Goal: Transaction & Acquisition: Purchase product/service

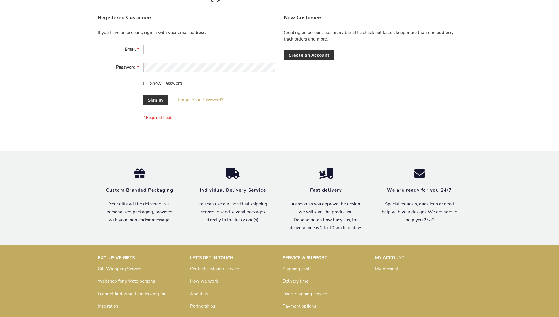
scroll to position [189, 0]
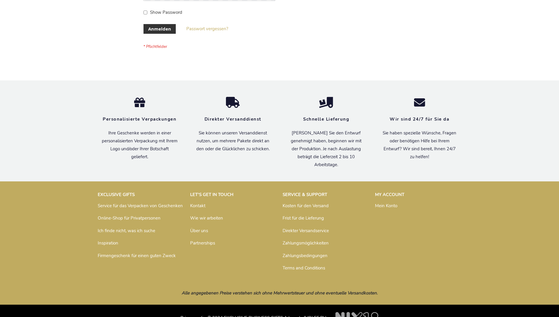
scroll to position [197, 0]
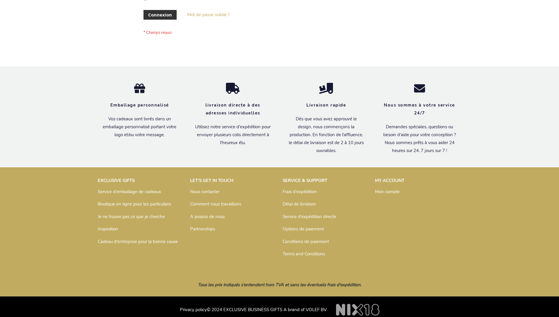
scroll to position [203, 0]
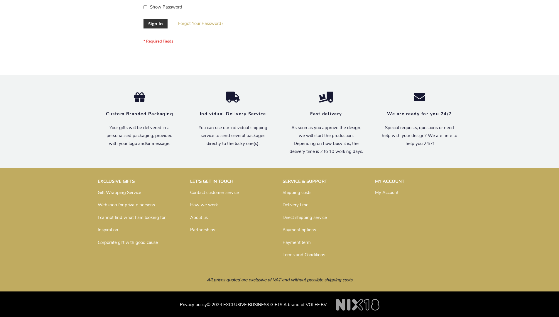
scroll to position [189, 0]
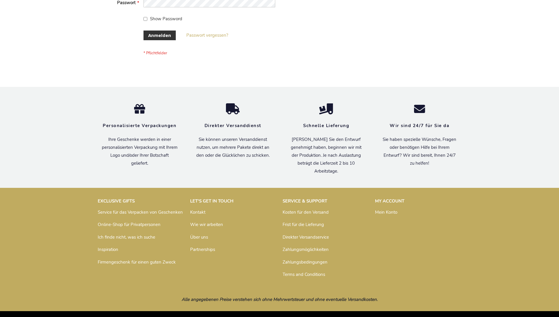
scroll to position [197, 0]
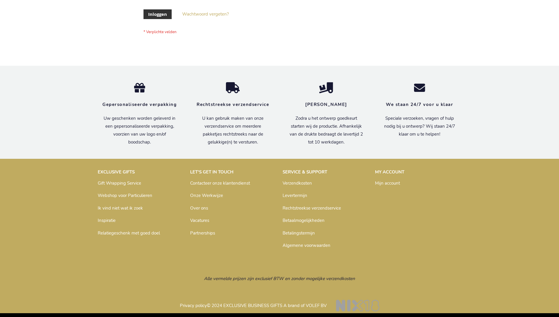
scroll to position [199, 0]
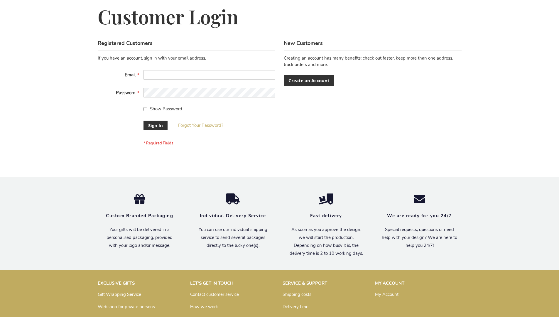
scroll to position [189, 0]
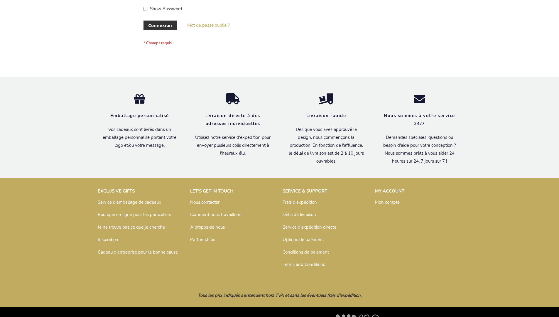
scroll to position [203, 0]
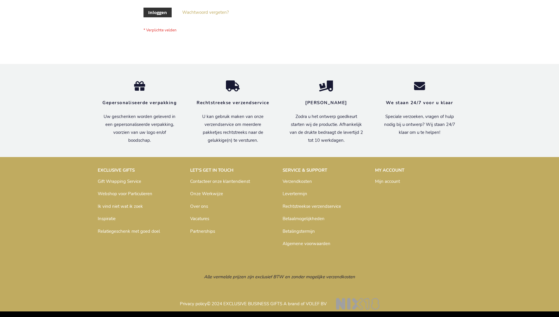
scroll to position [199, 0]
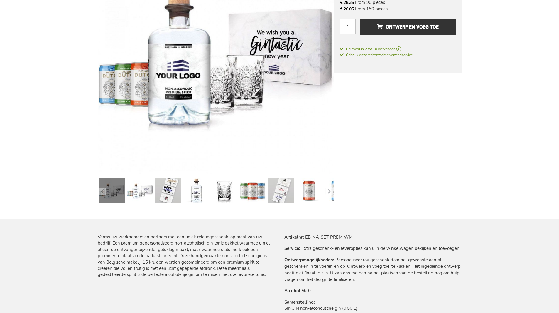
scroll to position [602, 0]
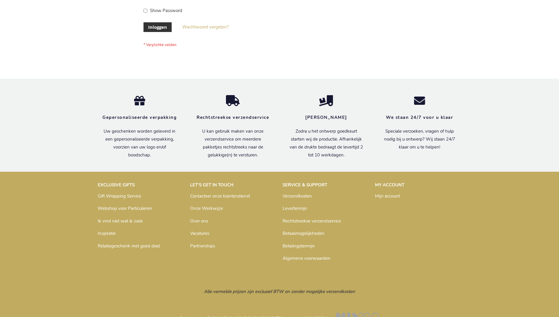
scroll to position [199, 0]
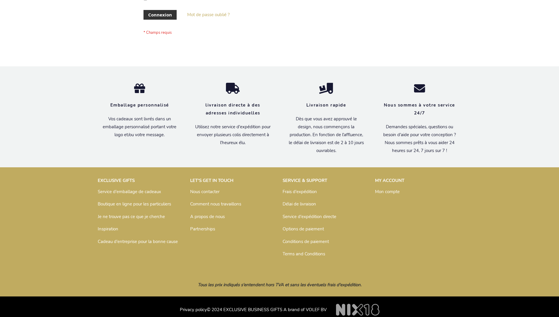
scroll to position [203, 0]
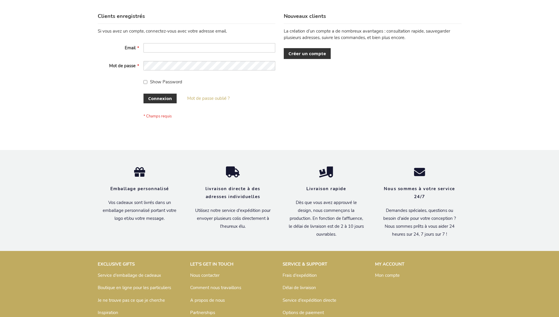
scroll to position [203, 0]
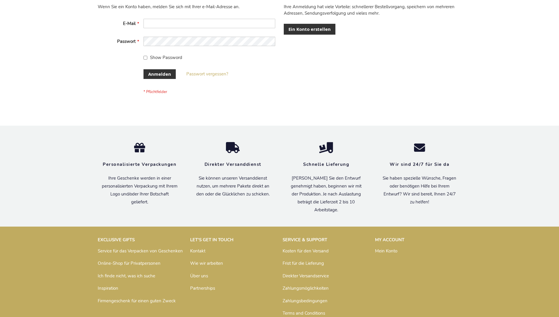
scroll to position [197, 0]
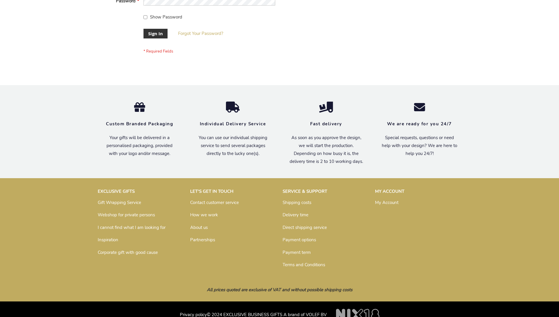
scroll to position [189, 0]
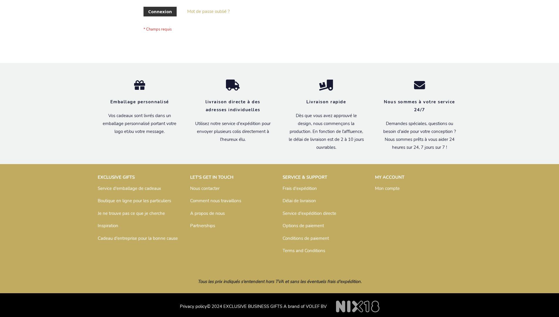
scroll to position [203, 0]
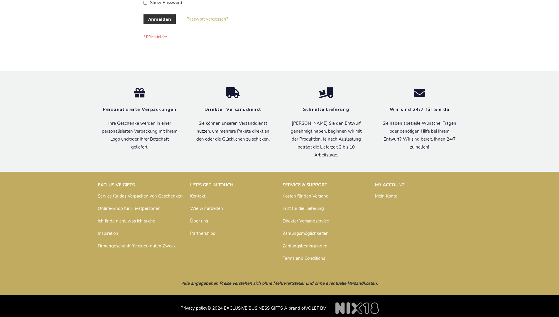
scroll to position [197, 0]
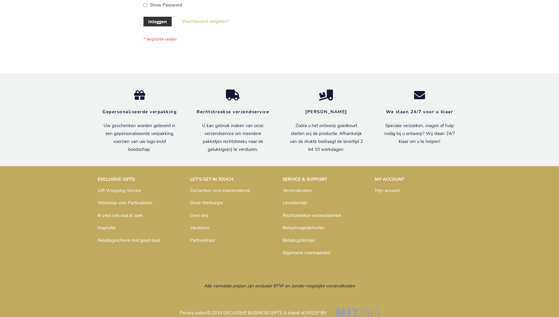
scroll to position [199, 0]
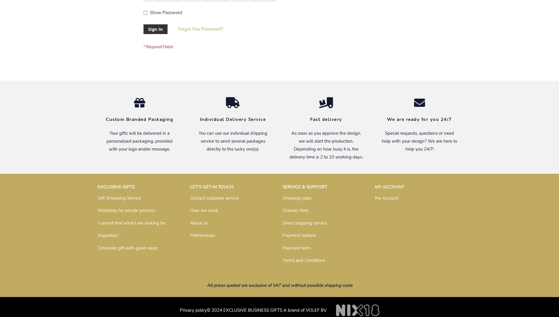
scroll to position [189, 0]
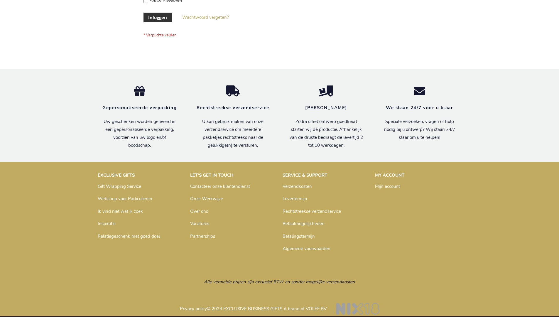
scroll to position [199, 0]
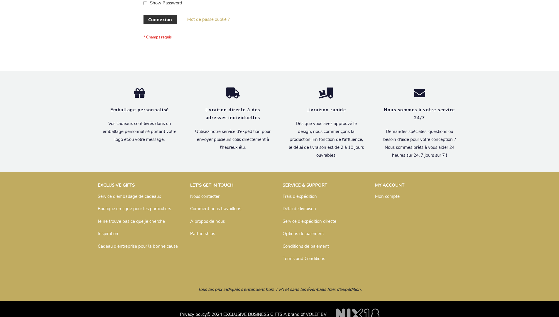
scroll to position [203, 0]
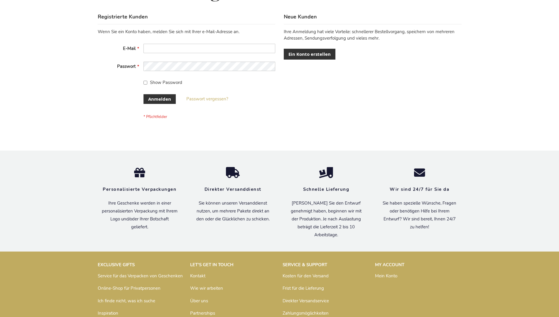
scroll to position [197, 0]
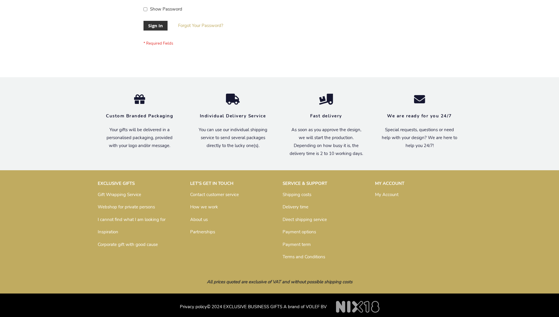
scroll to position [189, 0]
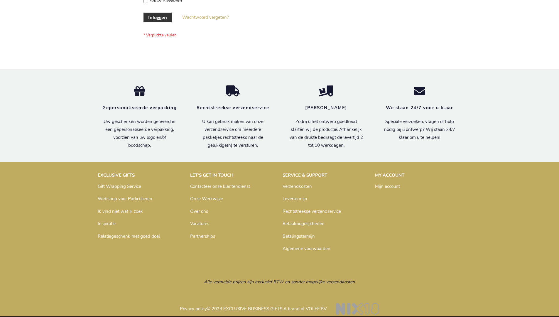
scroll to position [199, 0]
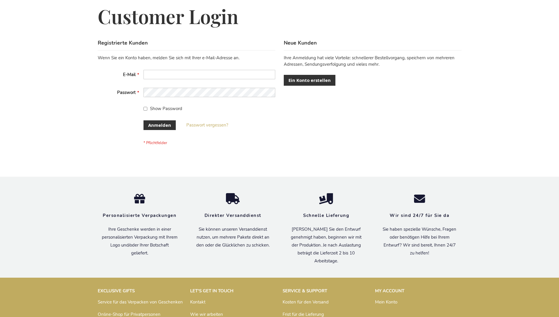
scroll to position [197, 0]
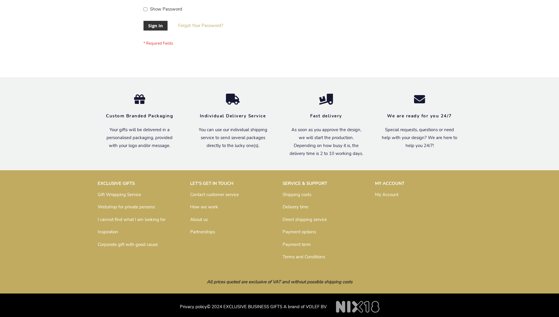
scroll to position [189, 0]
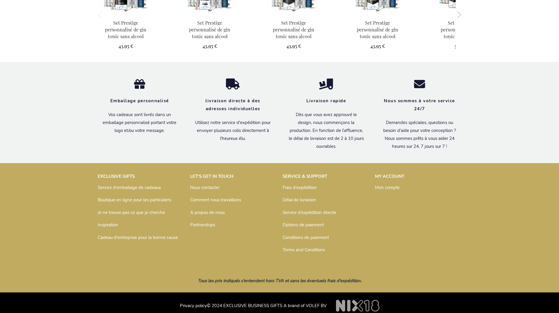
scroll to position [605, 0]
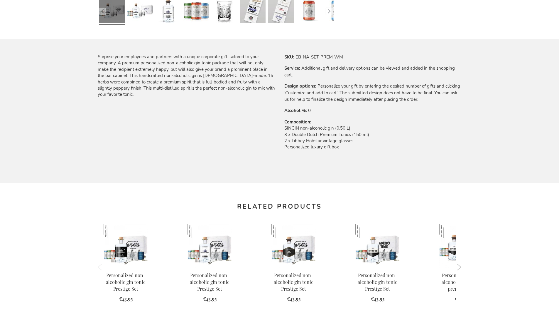
scroll to position [585, 0]
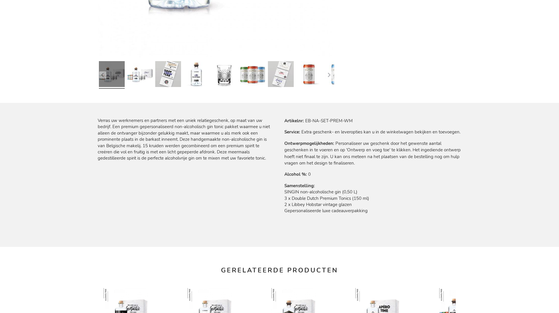
scroll to position [602, 0]
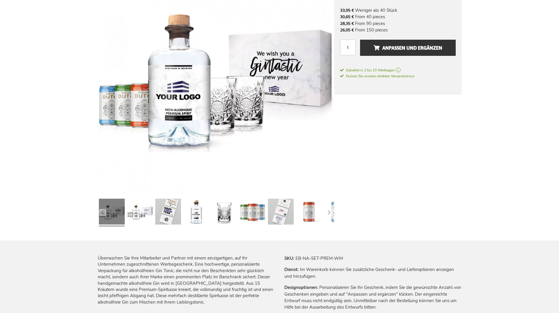
scroll to position [599, 0]
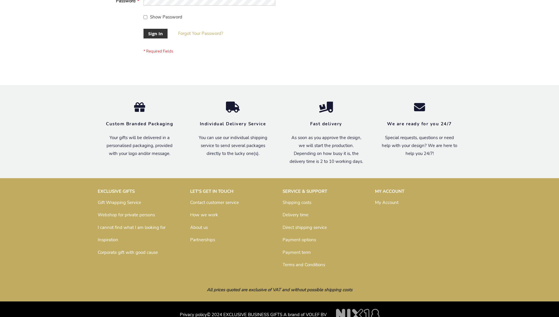
scroll to position [189, 0]
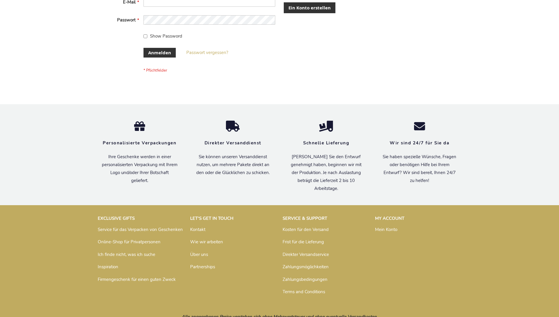
scroll to position [197, 0]
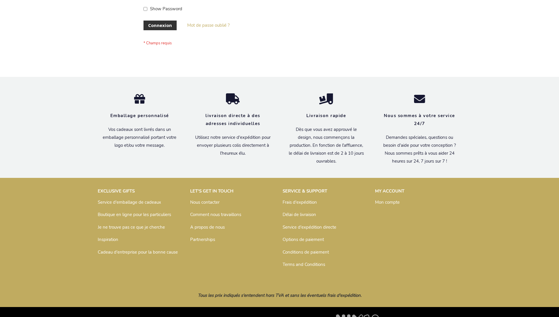
scroll to position [203, 0]
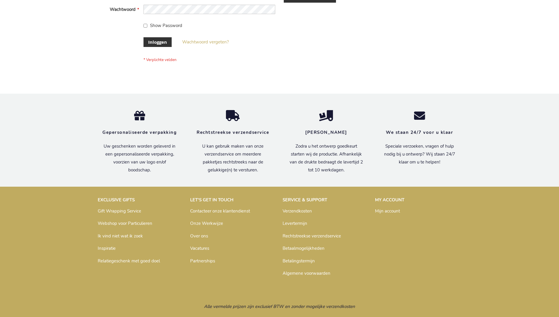
scroll to position [199, 0]
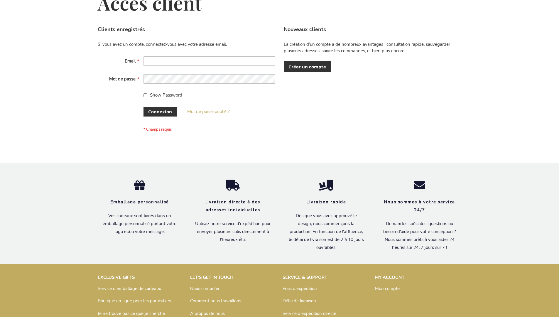
scroll to position [203, 0]
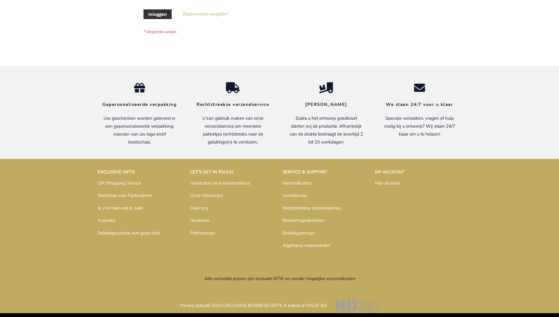
scroll to position [199, 0]
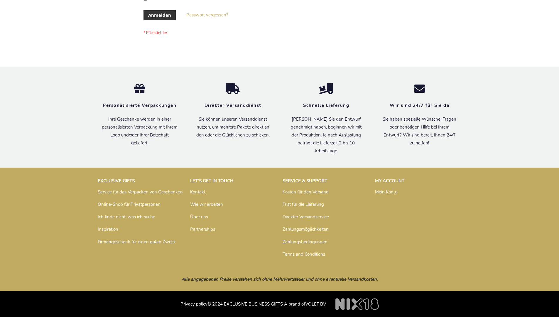
scroll to position [197, 0]
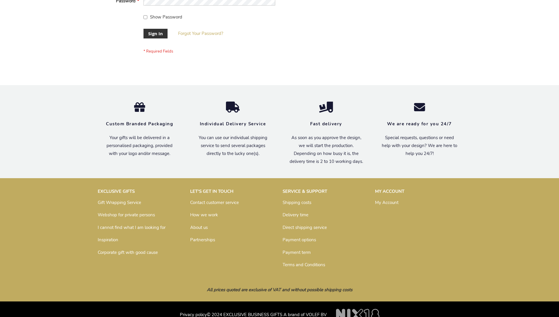
scroll to position [189, 0]
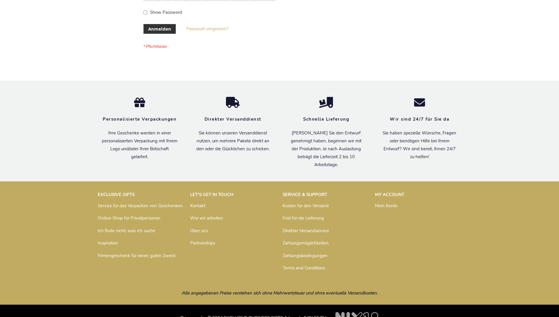
scroll to position [197, 0]
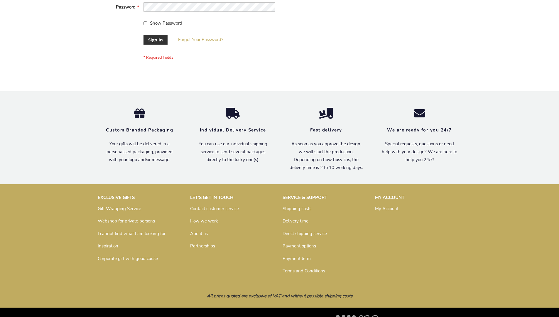
scroll to position [189, 0]
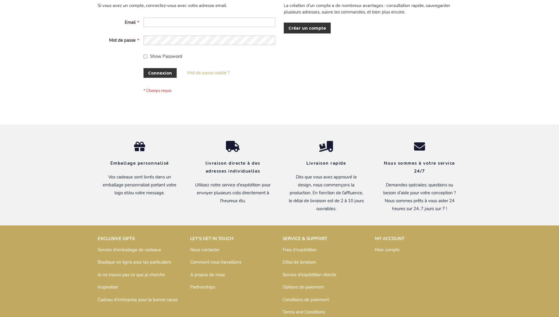
scroll to position [203, 0]
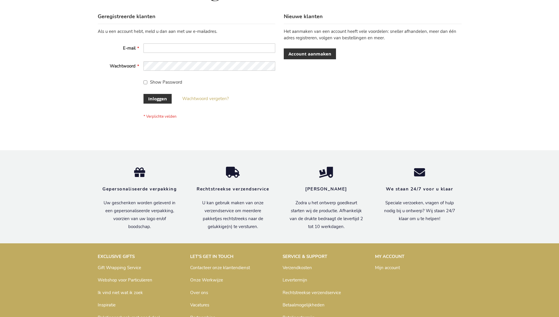
scroll to position [199, 0]
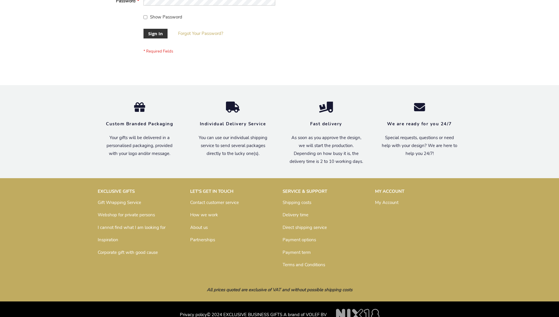
scroll to position [189, 0]
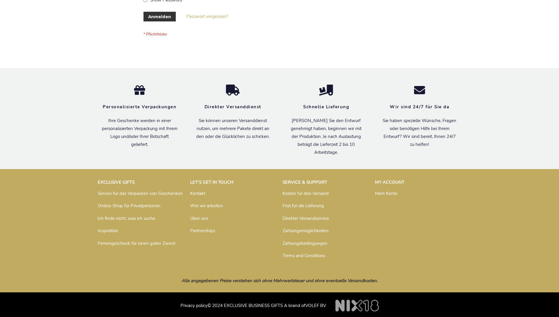
scroll to position [197, 0]
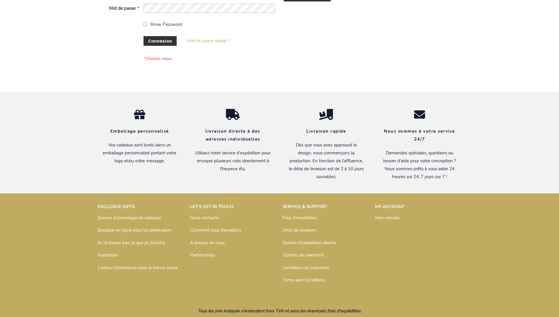
scroll to position [203, 0]
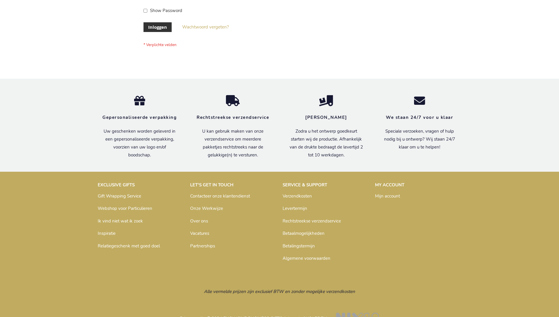
scroll to position [199, 0]
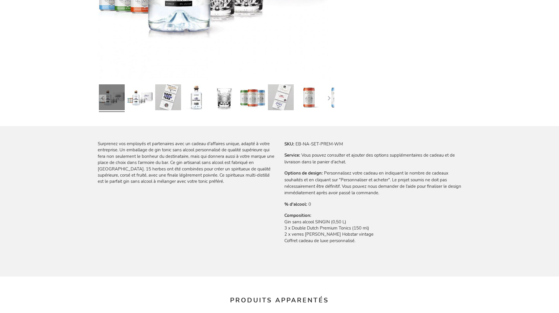
scroll to position [605, 0]
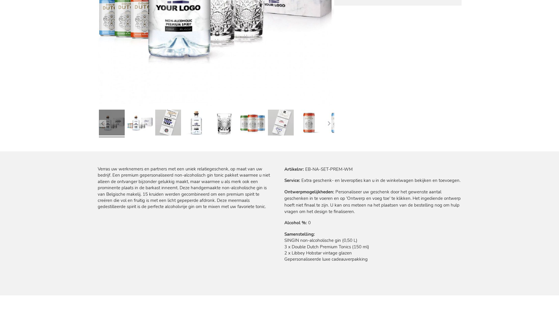
scroll to position [602, 0]
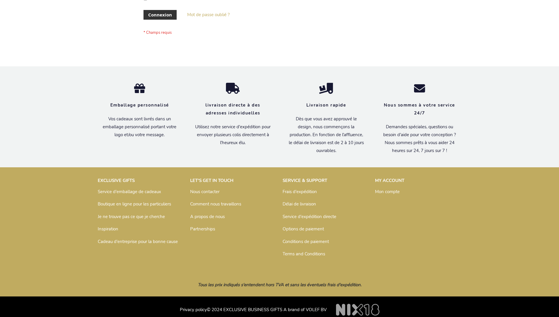
scroll to position [203, 0]
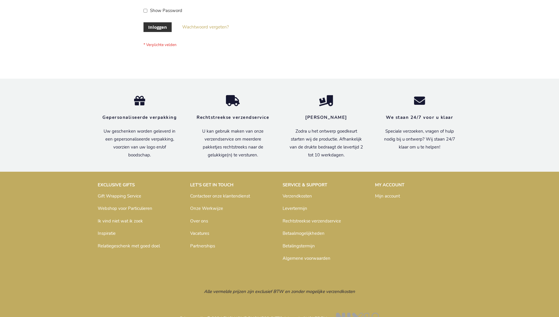
scroll to position [199, 0]
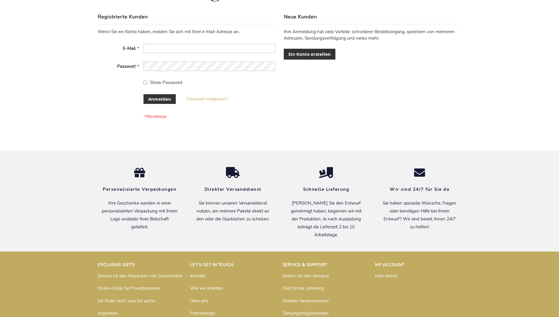
scroll to position [197, 0]
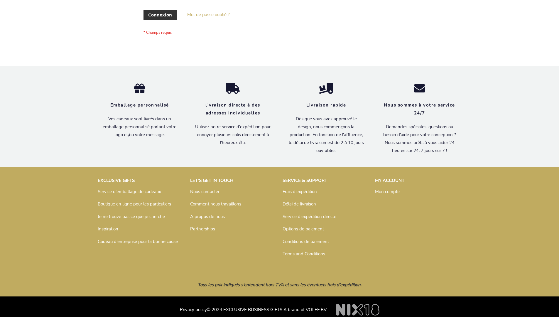
scroll to position [203, 0]
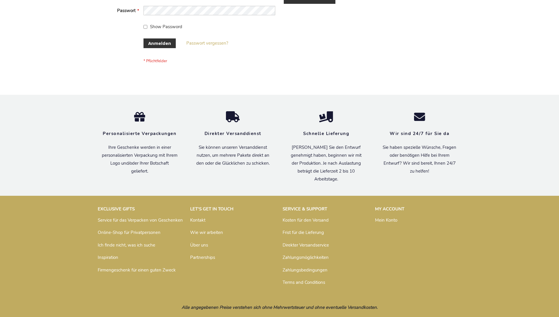
scroll to position [197, 0]
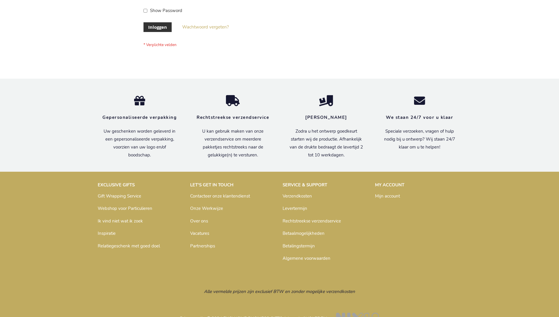
scroll to position [199, 0]
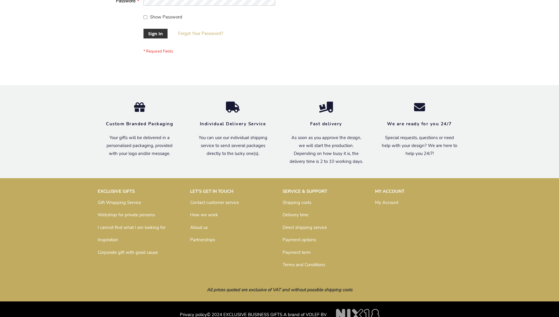
scroll to position [189, 0]
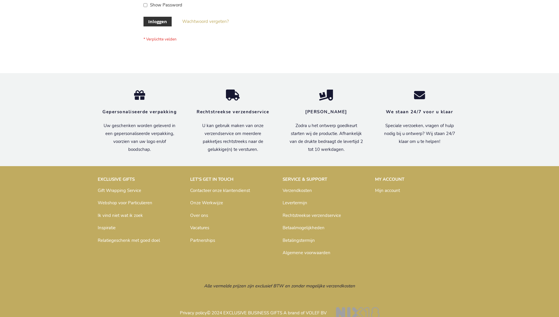
scroll to position [199, 0]
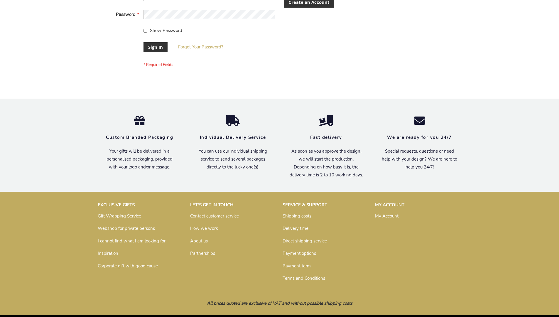
scroll to position [189, 0]
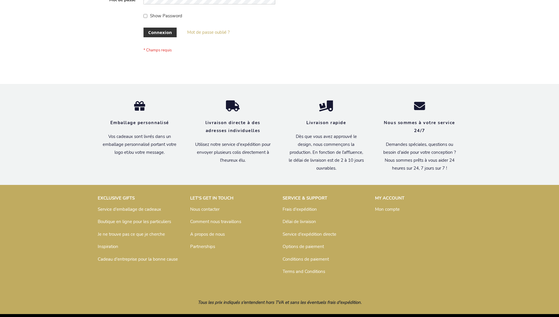
scroll to position [203, 0]
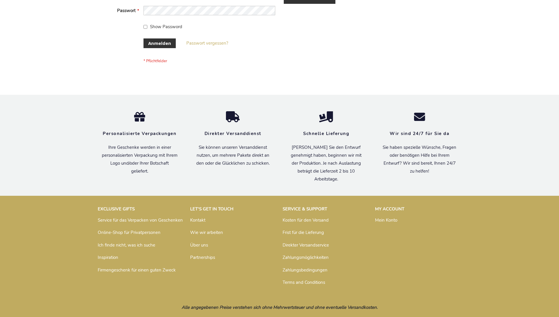
scroll to position [197, 0]
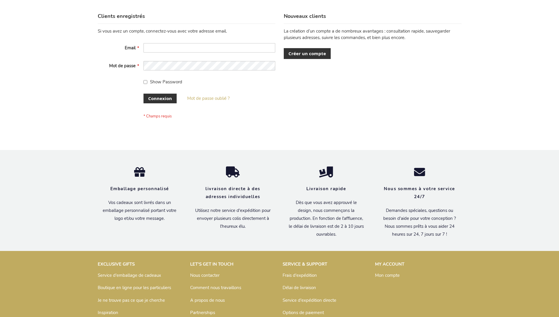
scroll to position [203, 0]
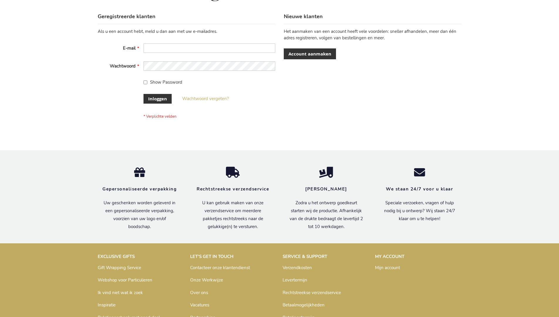
scroll to position [199, 0]
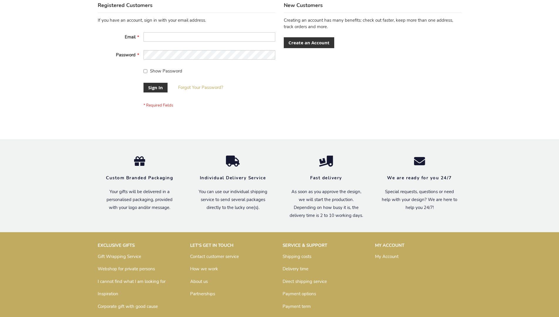
scroll to position [189, 0]
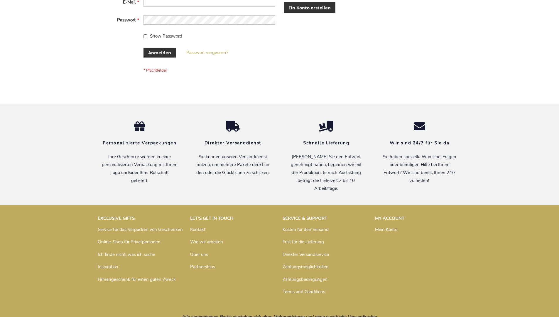
scroll to position [197, 0]
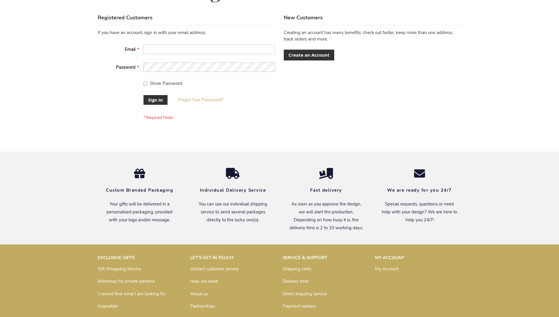
scroll to position [189, 0]
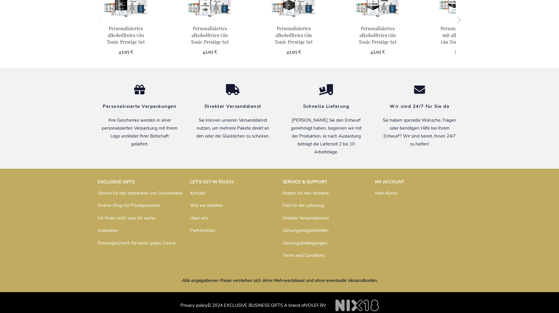
scroll to position [599, 0]
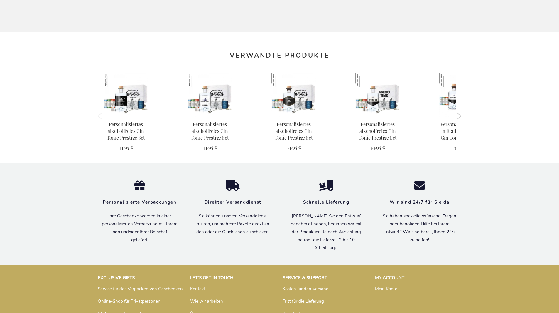
scroll to position [599, 0]
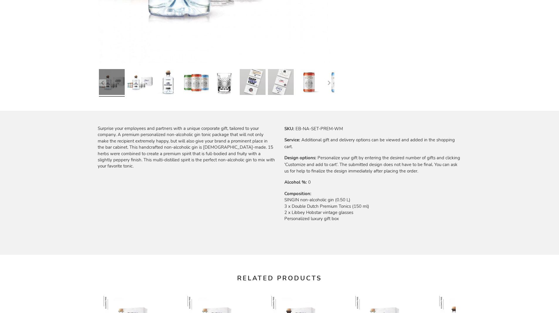
scroll to position [585, 0]
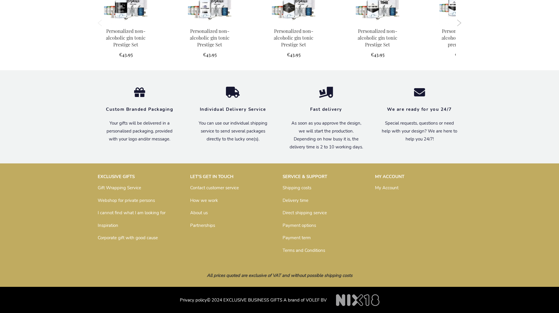
scroll to position [585, 0]
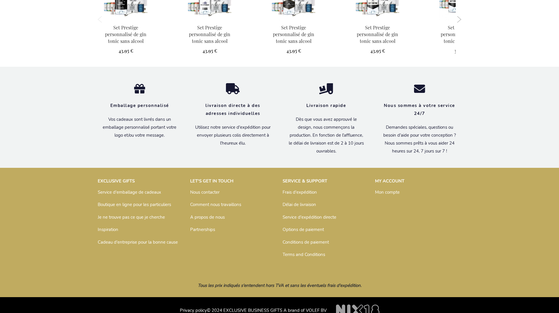
scroll to position [605, 0]
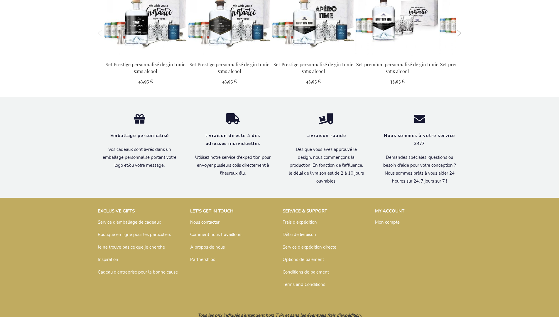
scroll to position [652, 0]
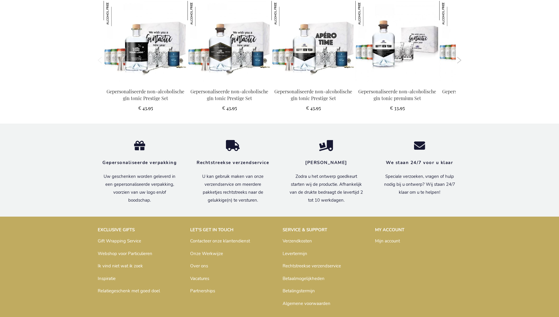
scroll to position [643, 0]
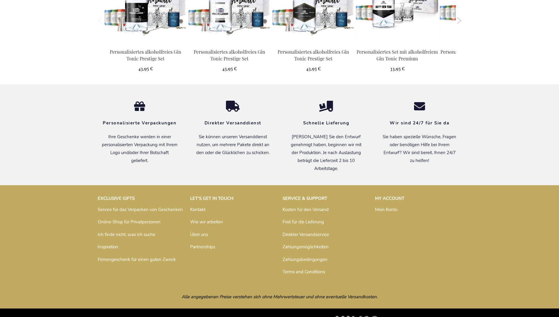
scroll to position [646, 0]
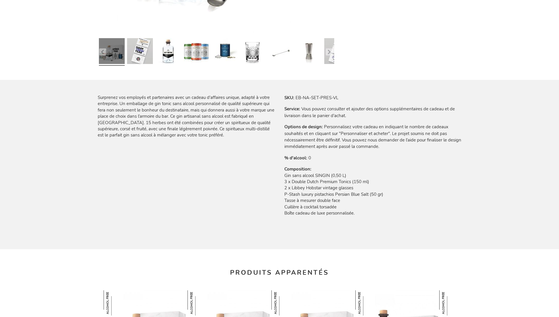
scroll to position [652, 0]
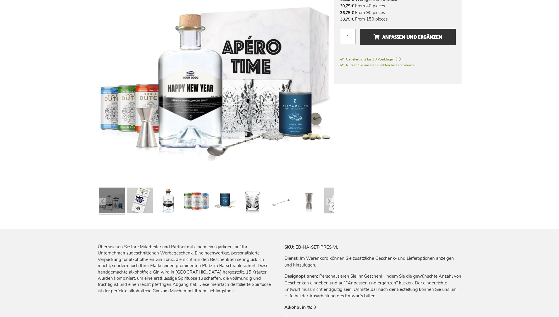
scroll to position [646, 0]
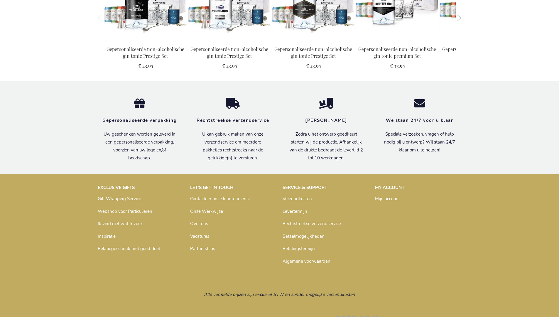
scroll to position [643, 0]
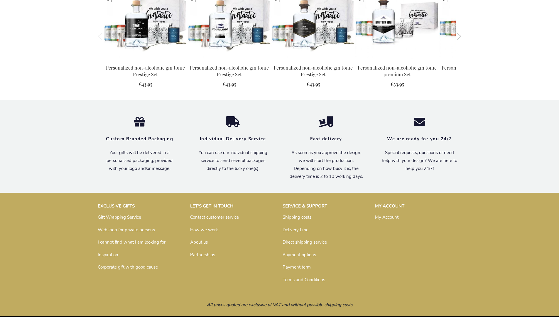
scroll to position [632, 0]
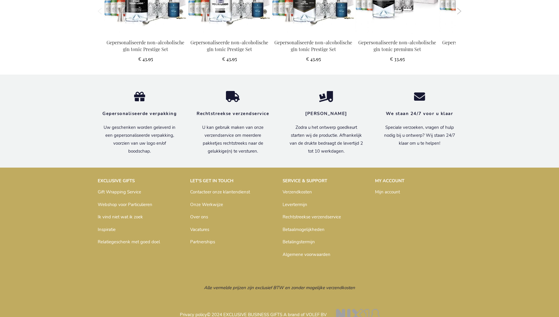
scroll to position [643, 0]
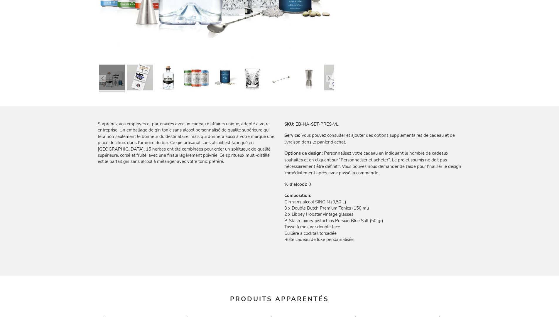
scroll to position [652, 0]
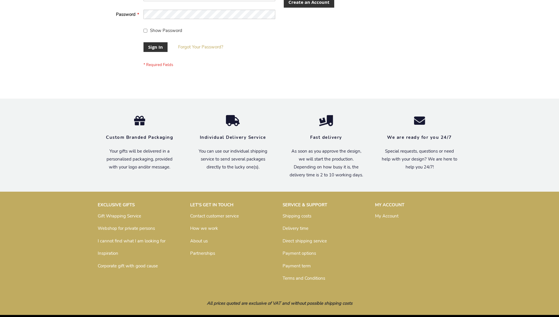
scroll to position [189, 0]
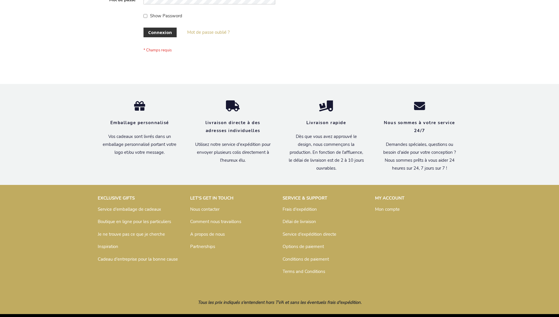
scroll to position [203, 0]
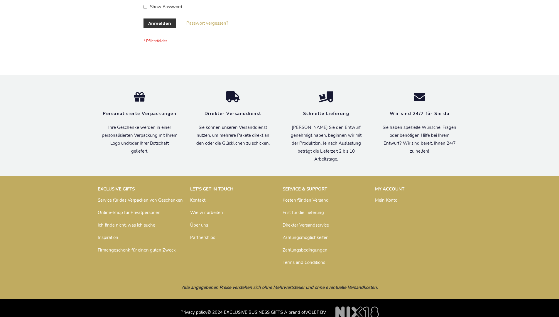
scroll to position [197, 0]
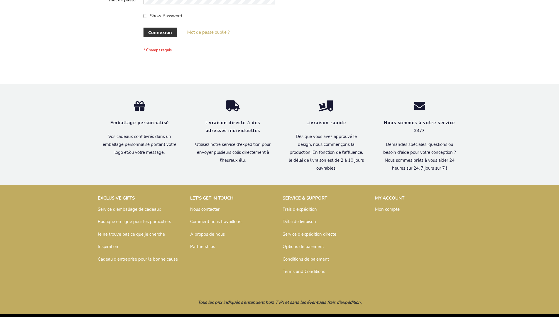
scroll to position [203, 0]
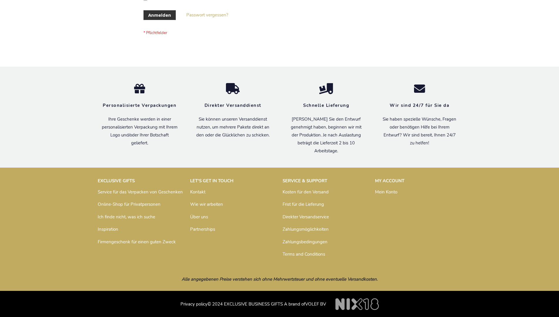
scroll to position [197, 0]
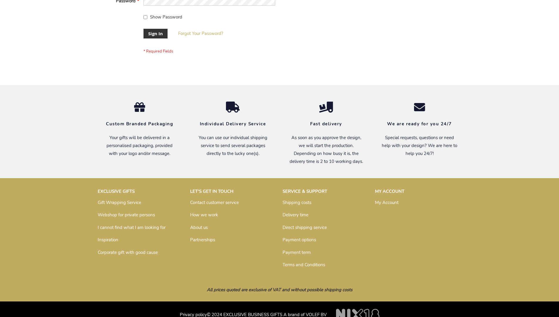
scroll to position [189, 0]
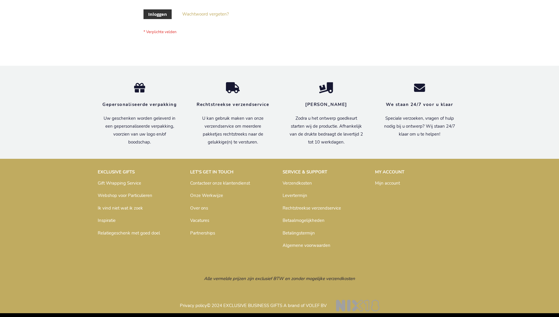
scroll to position [199, 0]
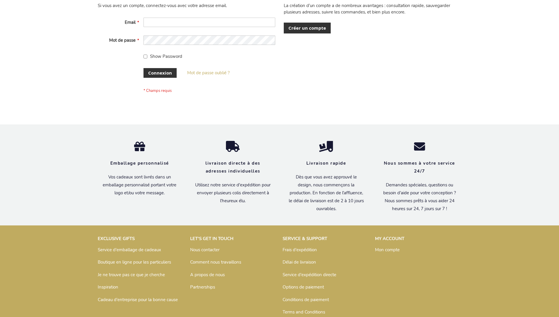
scroll to position [203, 0]
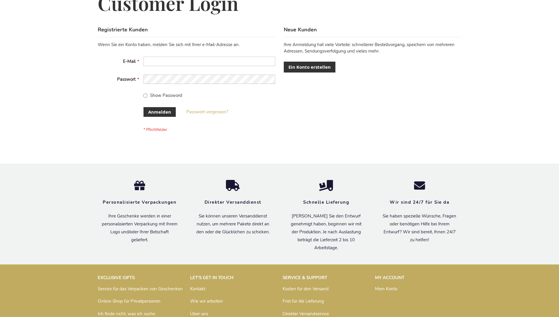
scroll to position [197, 0]
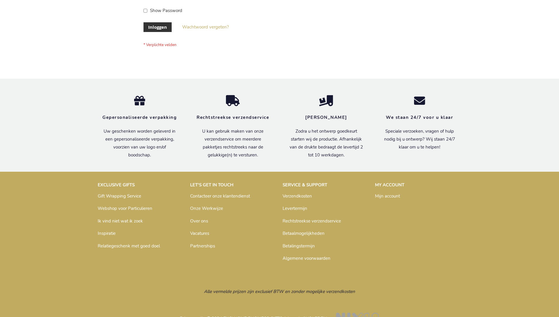
scroll to position [199, 0]
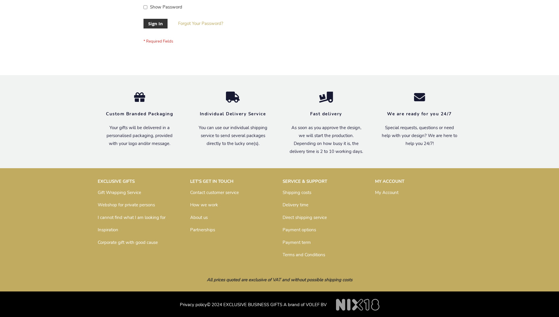
scroll to position [189, 0]
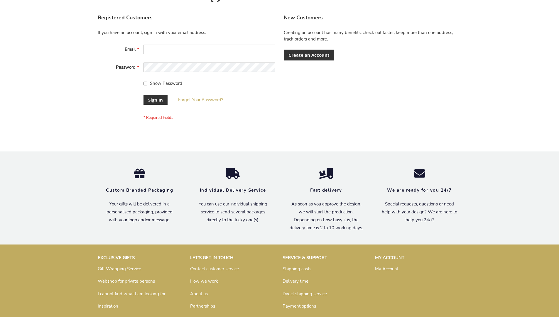
scroll to position [189, 0]
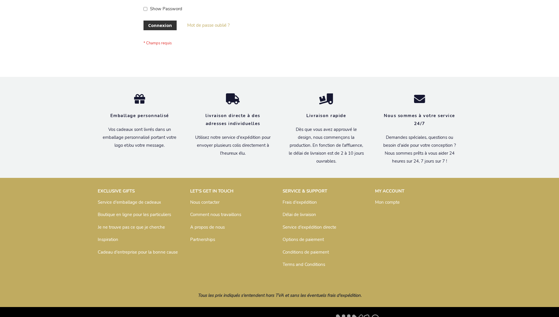
scroll to position [203, 0]
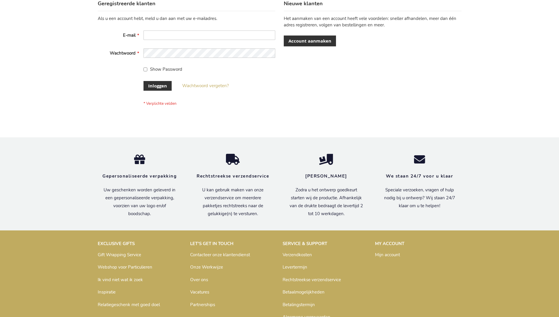
scroll to position [199, 0]
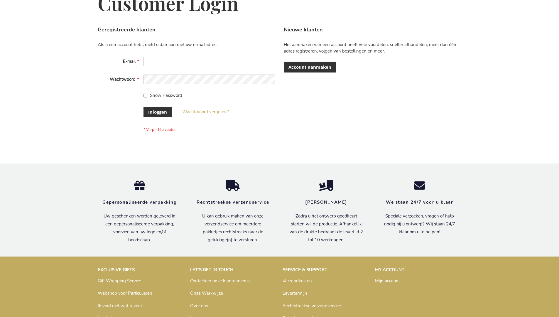
scroll to position [199, 0]
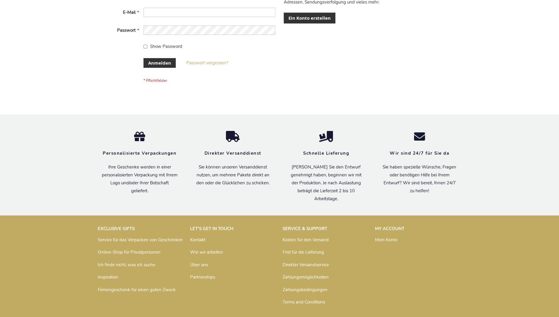
scroll to position [197, 0]
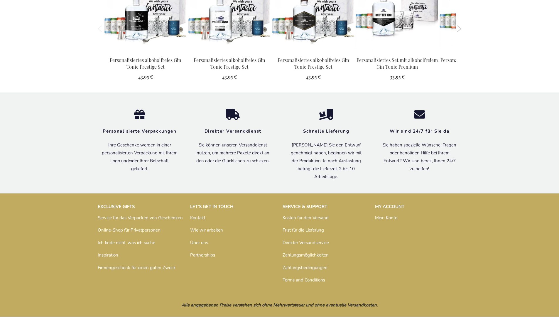
scroll to position [646, 0]
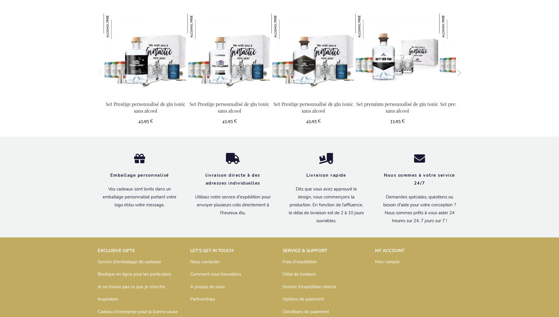
scroll to position [652, 0]
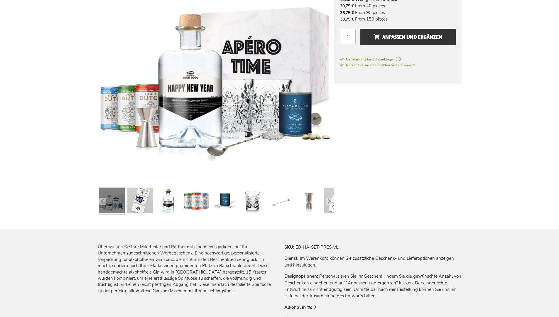
scroll to position [646, 0]
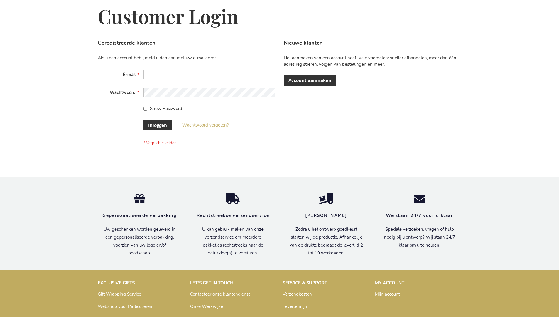
scroll to position [199, 0]
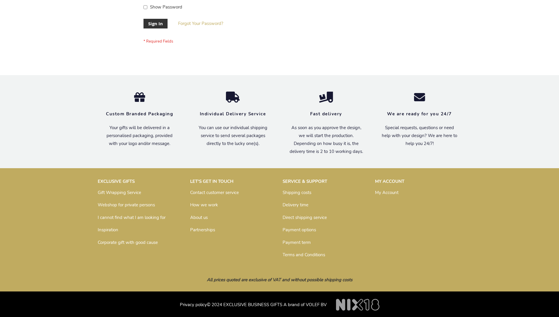
scroll to position [189, 0]
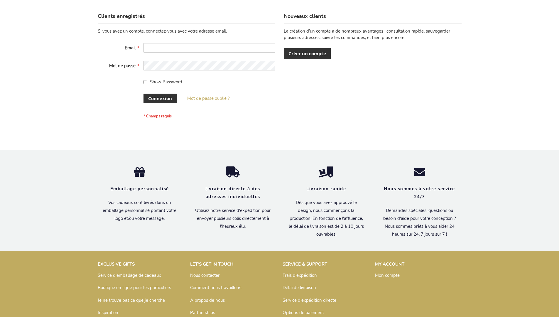
scroll to position [203, 0]
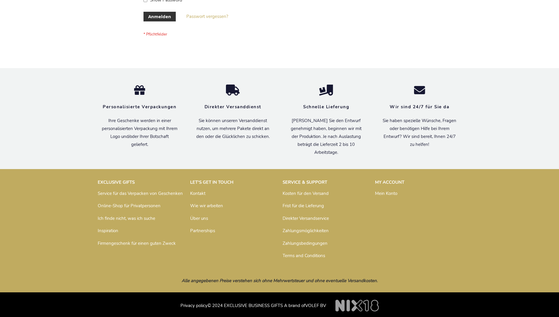
scroll to position [197, 0]
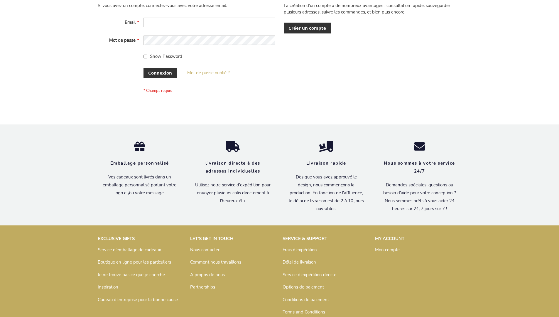
scroll to position [203, 0]
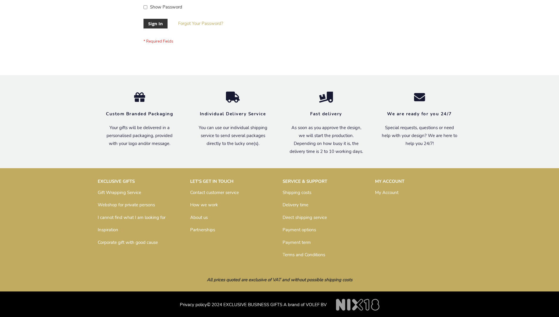
scroll to position [189, 0]
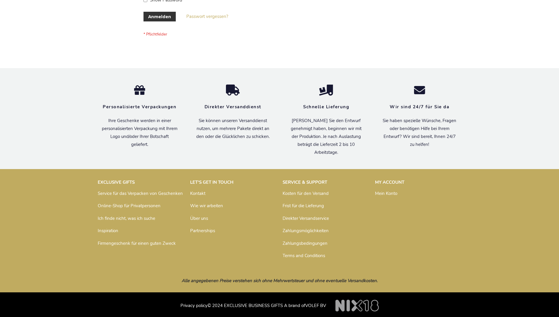
scroll to position [197, 0]
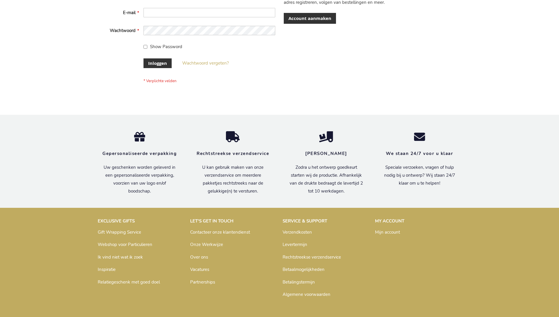
scroll to position [195, 0]
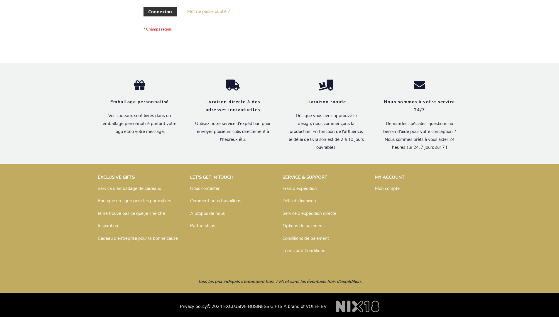
scroll to position [203, 0]
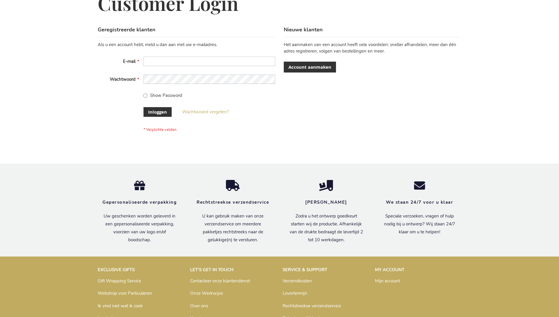
scroll to position [199, 0]
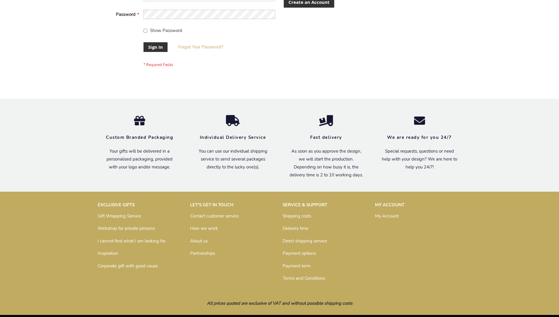
scroll to position [189, 0]
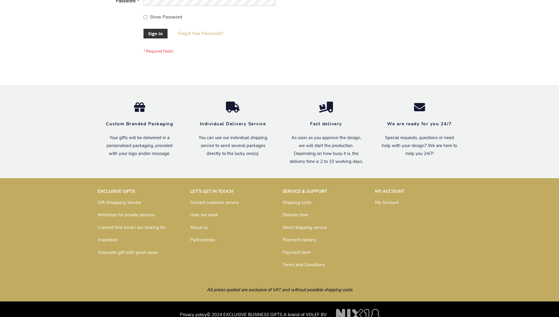
scroll to position [189, 0]
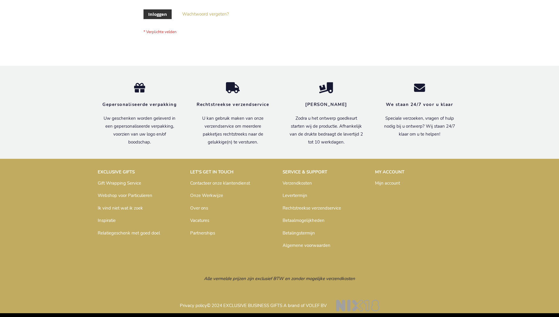
scroll to position [199, 0]
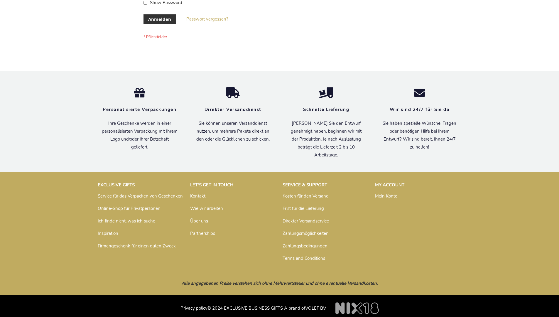
scroll to position [197, 0]
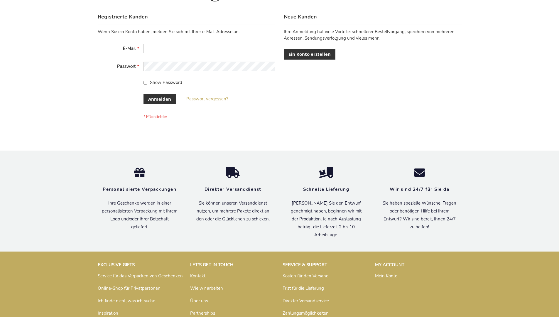
scroll to position [197, 0]
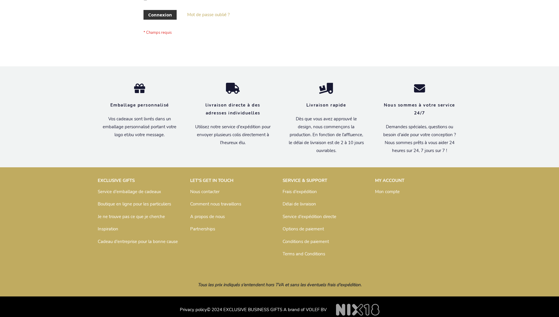
scroll to position [203, 0]
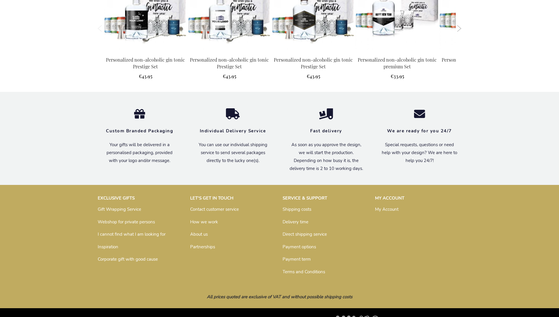
scroll to position [632, 0]
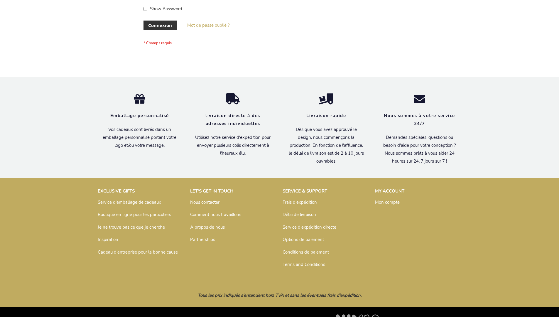
scroll to position [203, 0]
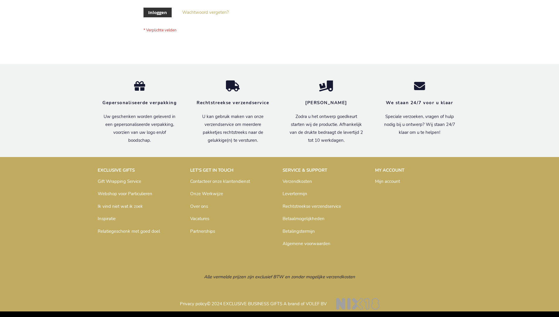
scroll to position [199, 0]
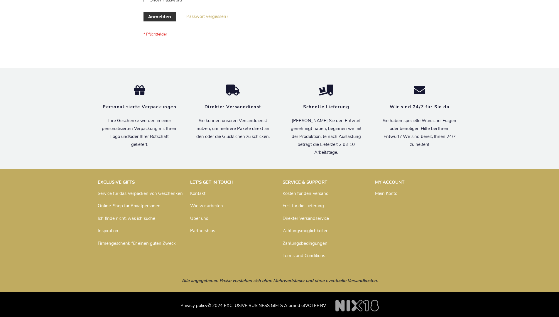
scroll to position [197, 0]
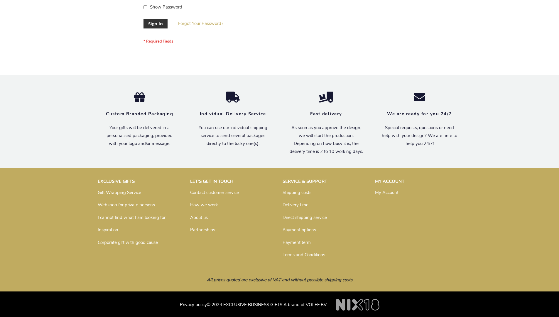
scroll to position [189, 0]
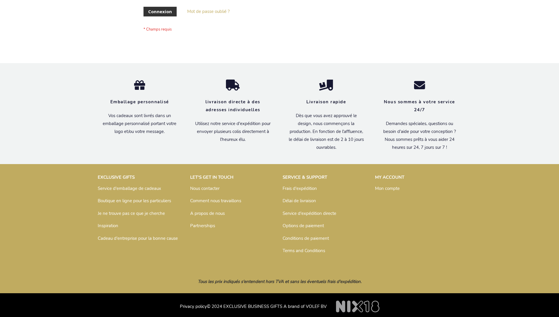
scroll to position [203, 0]
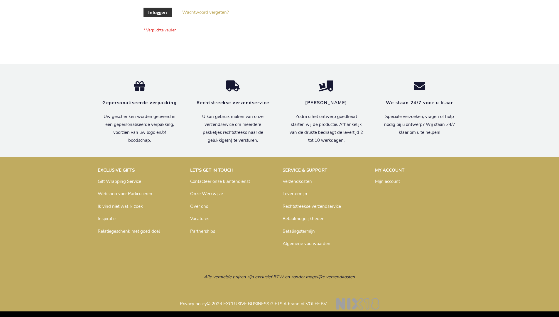
scroll to position [199, 0]
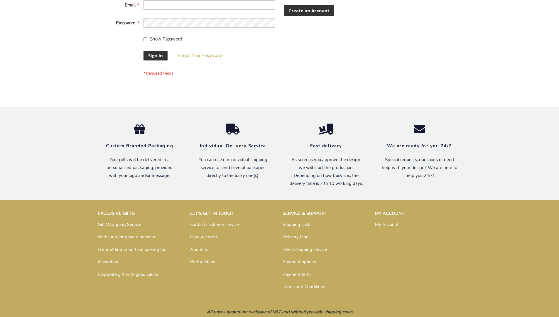
scroll to position [189, 0]
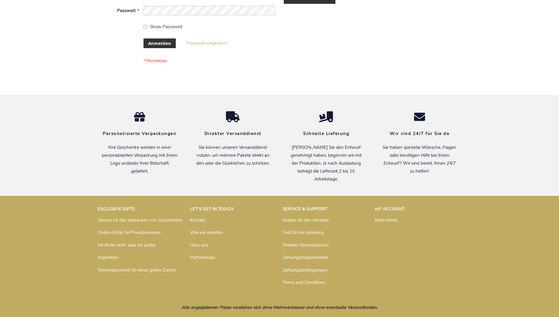
scroll to position [197, 0]
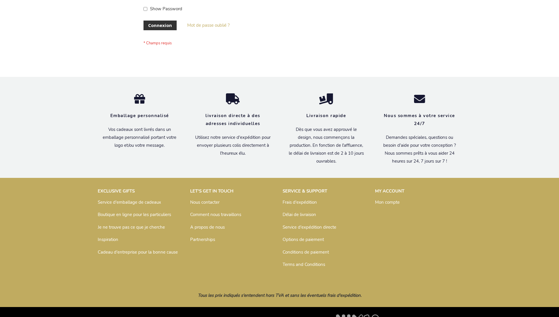
scroll to position [203, 0]
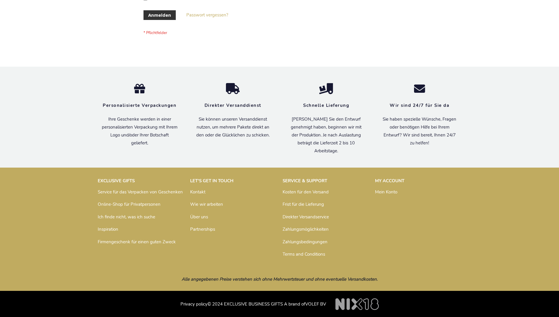
scroll to position [197, 0]
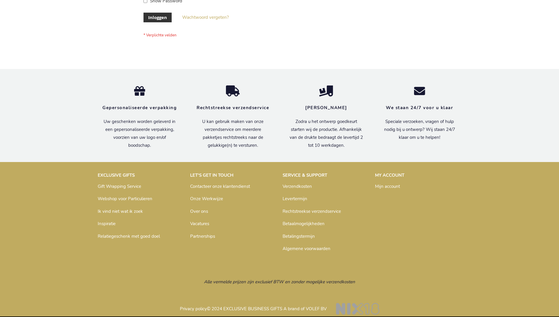
scroll to position [199, 0]
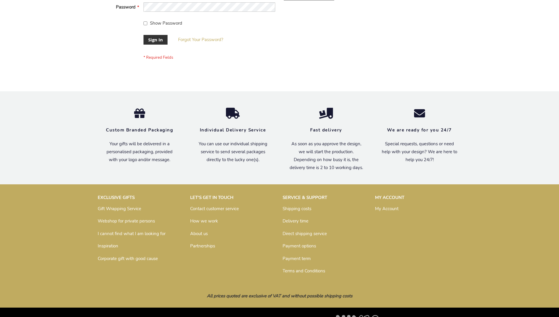
scroll to position [189, 0]
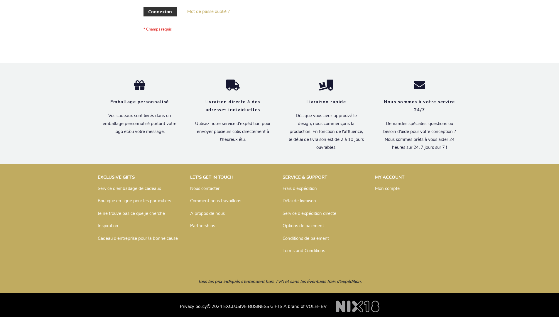
scroll to position [203, 0]
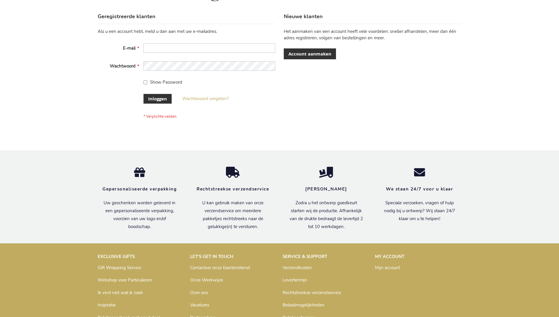
scroll to position [199, 0]
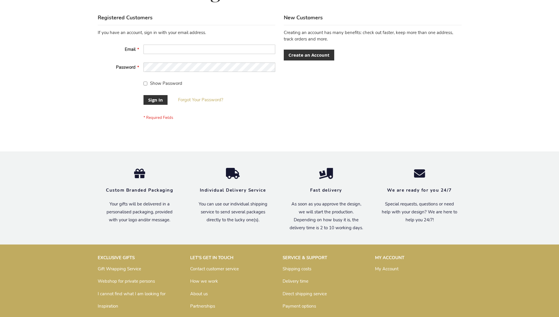
scroll to position [189, 0]
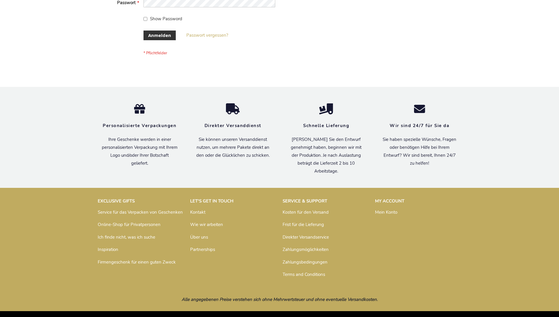
scroll to position [197, 0]
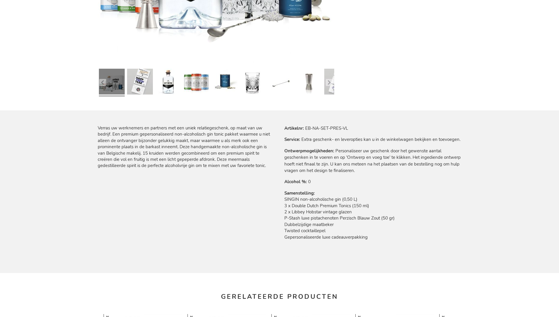
scroll to position [643, 0]
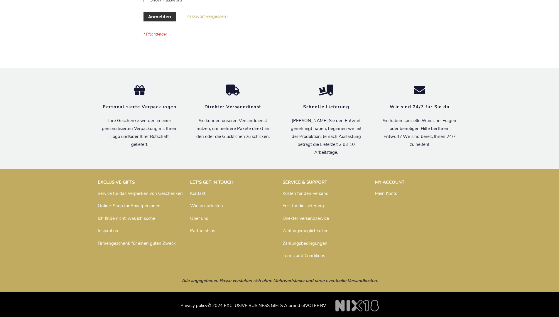
scroll to position [197, 0]
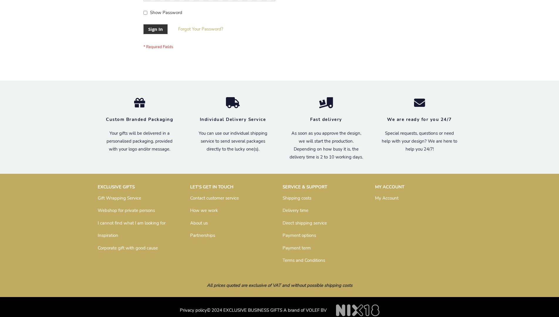
scroll to position [189, 0]
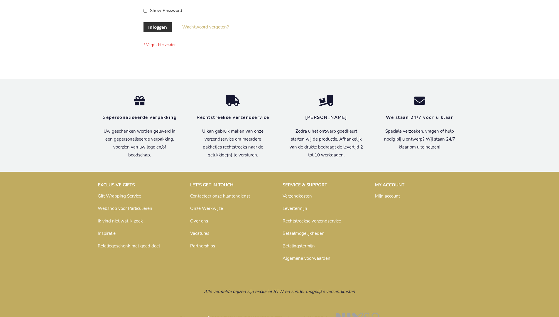
scroll to position [199, 0]
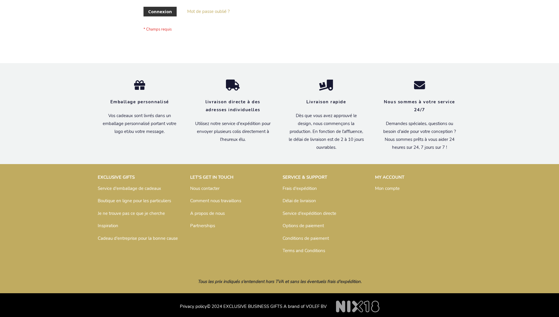
scroll to position [203, 0]
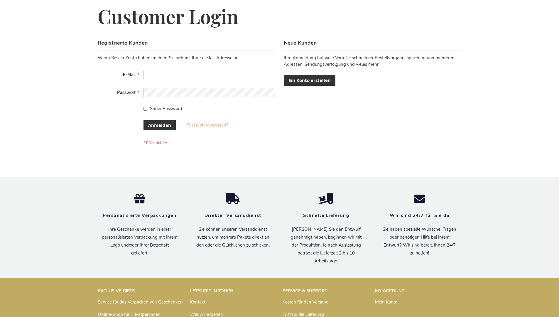
scroll to position [197, 0]
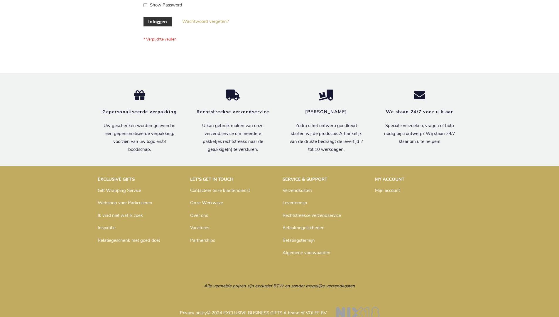
scroll to position [199, 0]
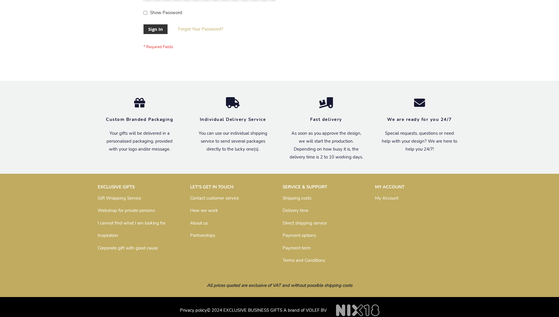
scroll to position [189, 0]
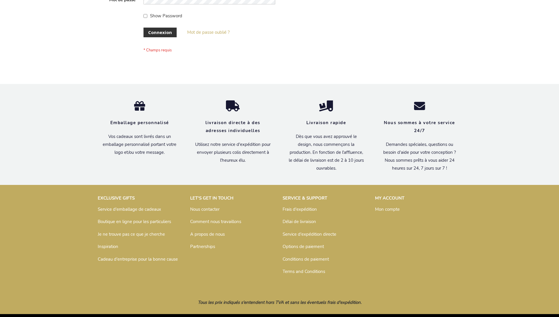
scroll to position [203, 0]
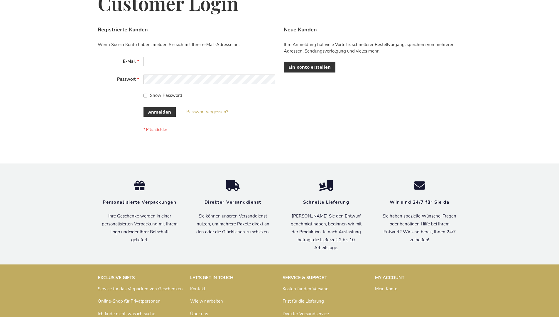
scroll to position [197, 0]
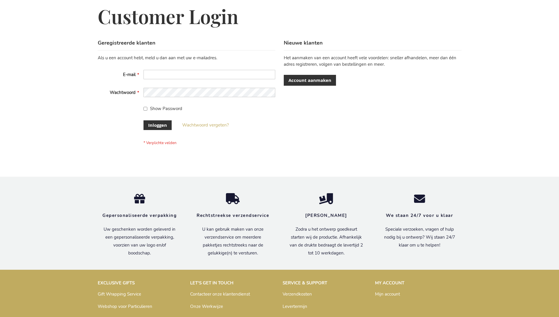
scroll to position [199, 0]
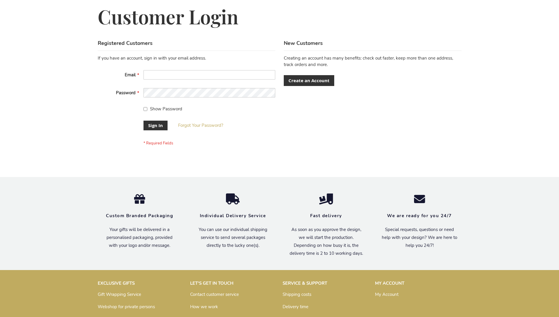
scroll to position [189, 0]
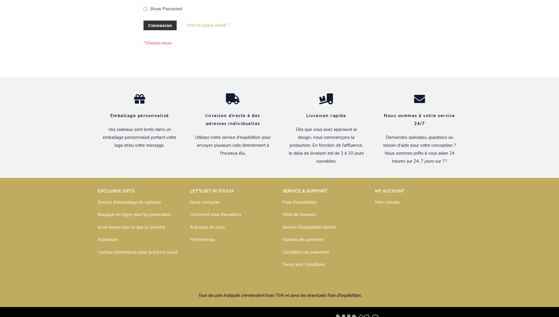
scroll to position [203, 0]
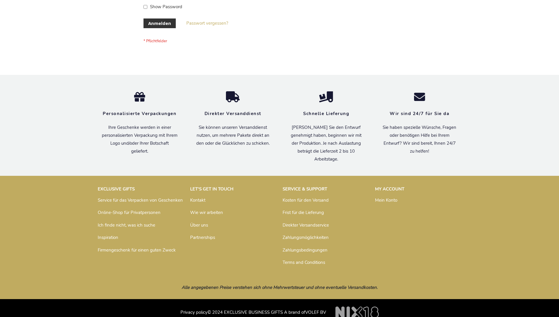
scroll to position [197, 0]
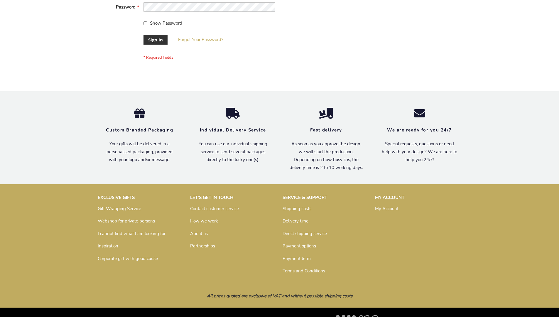
scroll to position [189, 0]
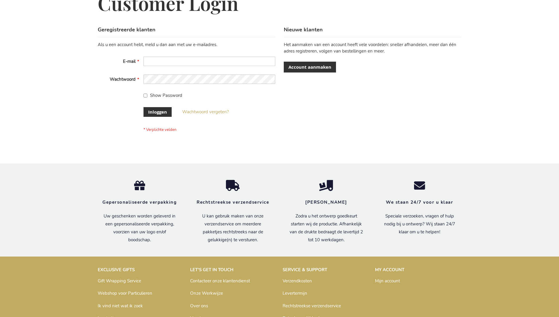
scroll to position [199, 0]
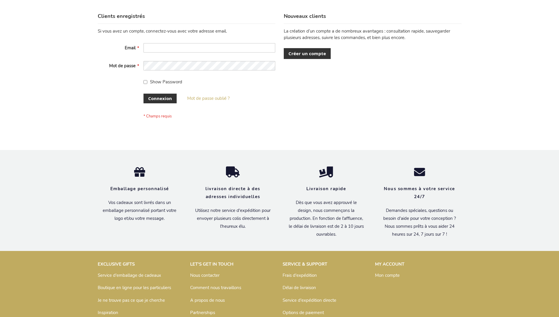
scroll to position [203, 0]
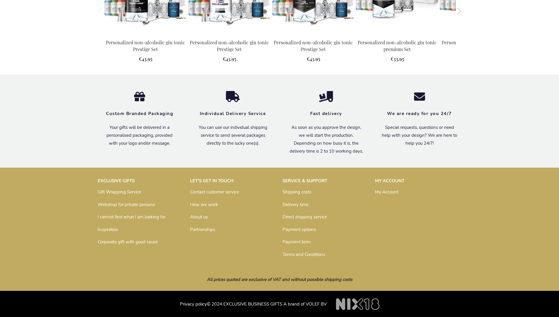
scroll to position [632, 0]
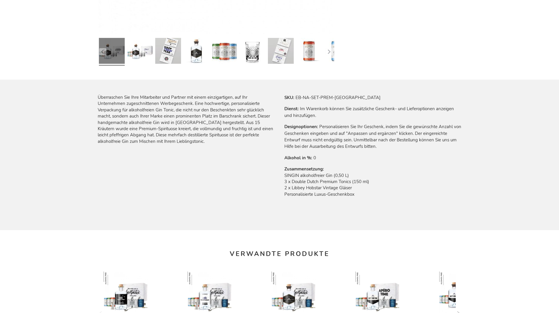
scroll to position [599, 0]
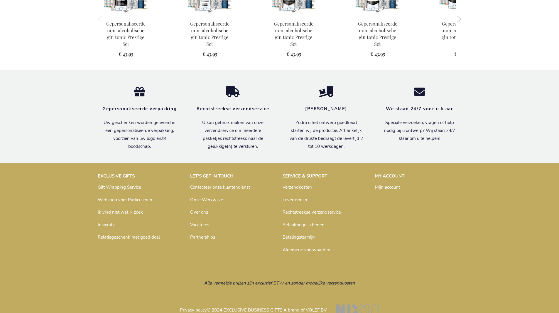
scroll to position [602, 0]
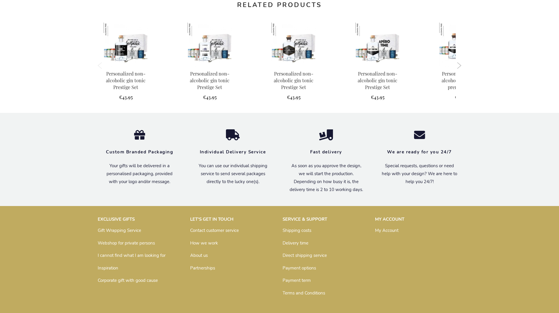
scroll to position [585, 0]
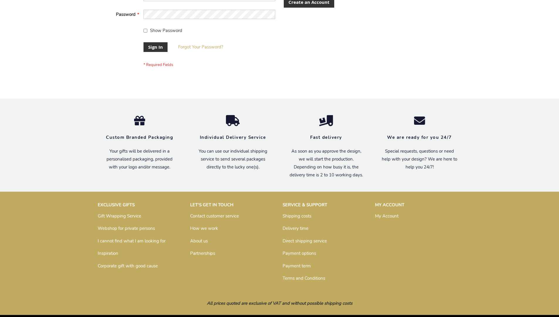
scroll to position [189, 0]
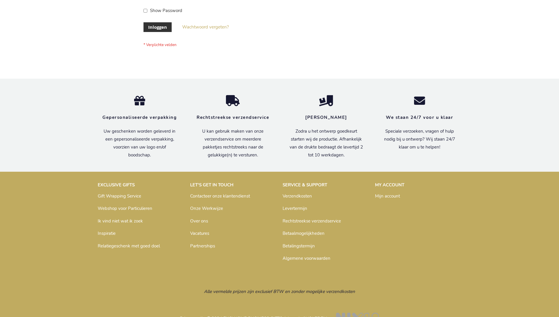
scroll to position [199, 0]
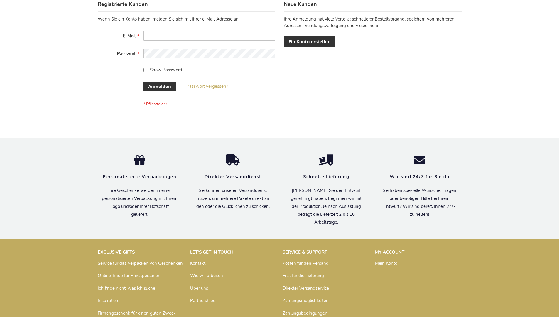
scroll to position [197, 0]
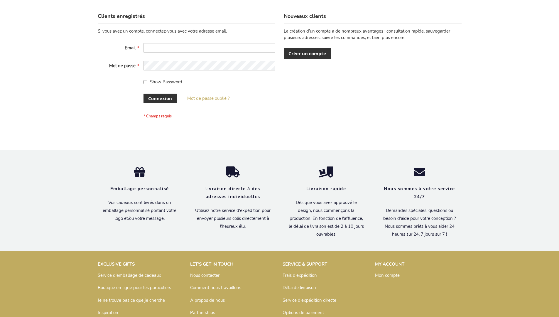
scroll to position [203, 0]
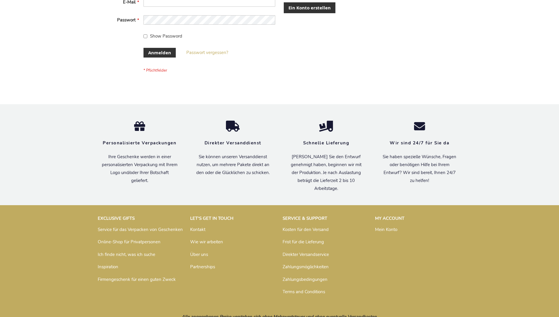
scroll to position [197, 0]
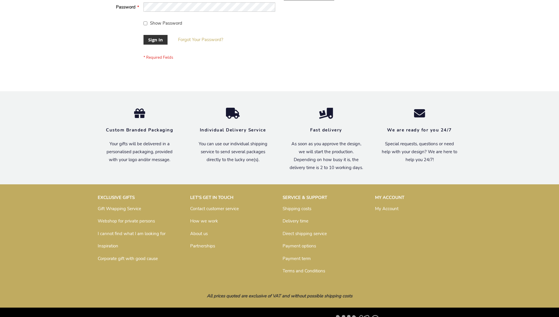
scroll to position [189, 0]
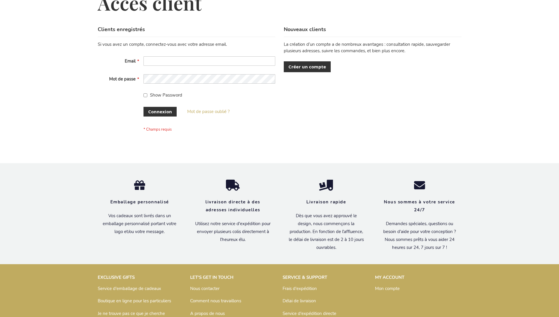
scroll to position [203, 0]
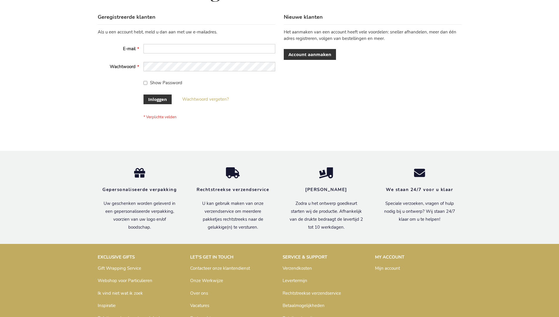
scroll to position [195, 0]
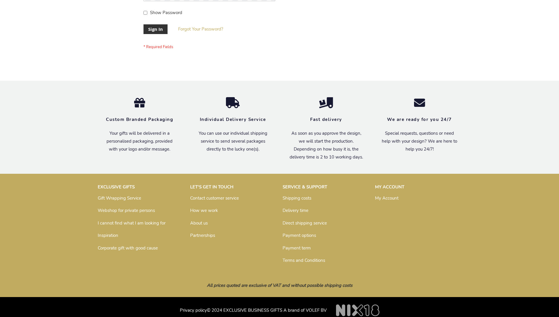
scroll to position [189, 0]
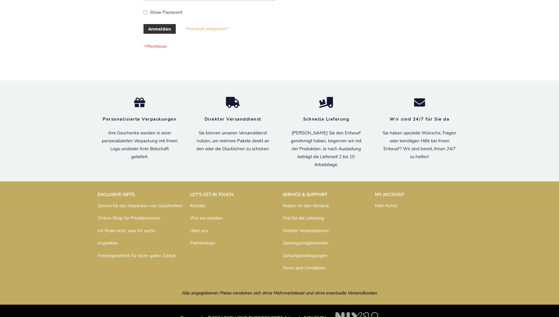
scroll to position [197, 0]
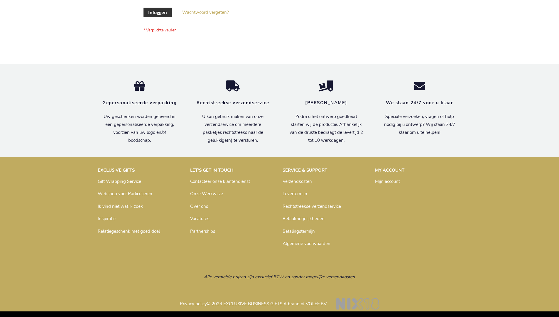
scroll to position [199, 0]
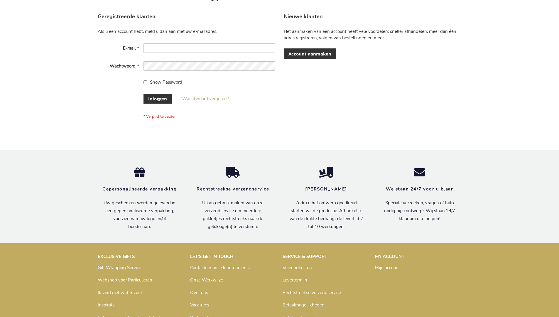
scroll to position [199, 0]
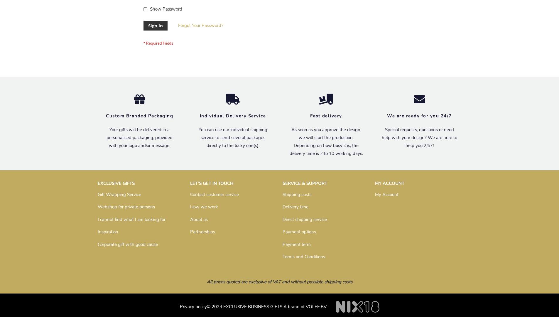
scroll to position [189, 0]
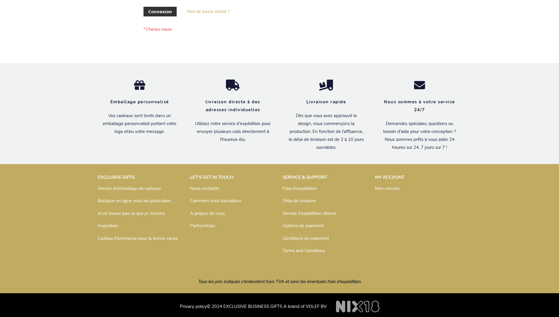
scroll to position [203, 0]
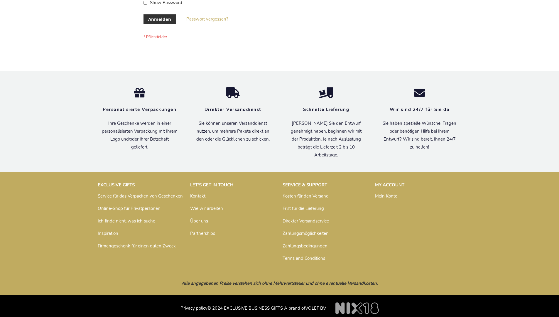
scroll to position [197, 0]
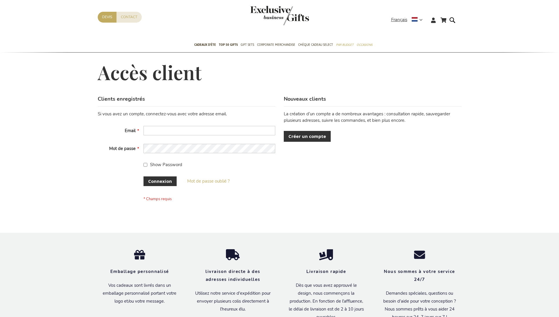
scroll to position [203, 0]
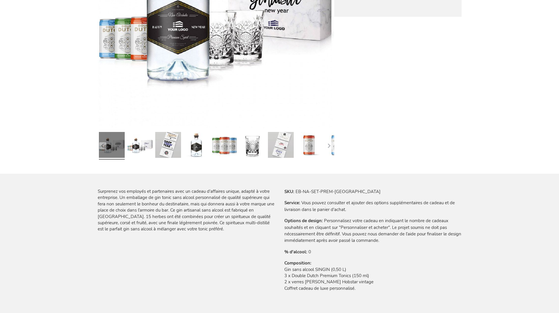
scroll to position [605, 0]
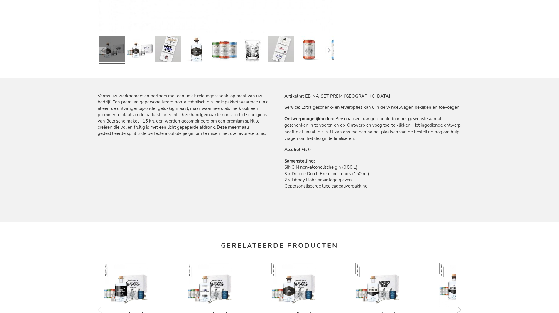
scroll to position [602, 0]
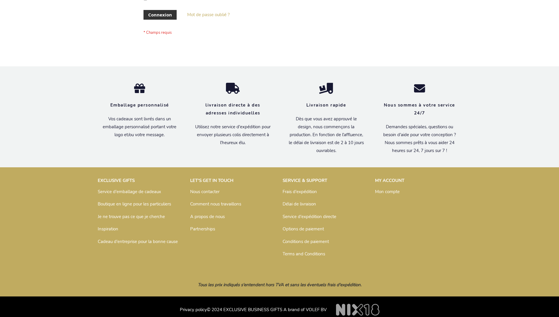
scroll to position [203, 0]
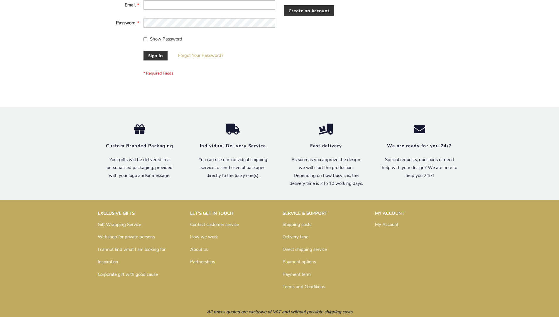
scroll to position [189, 0]
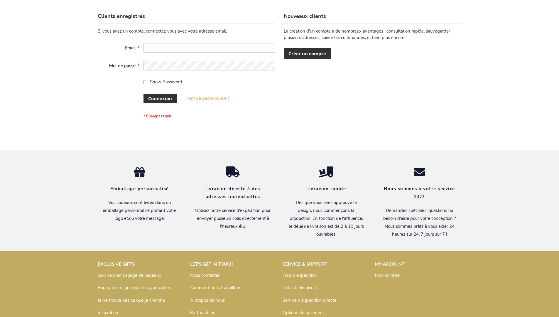
scroll to position [203, 0]
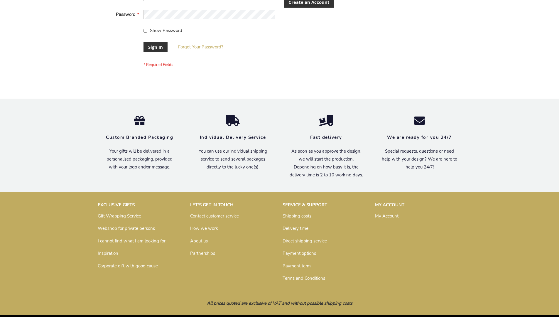
scroll to position [189, 0]
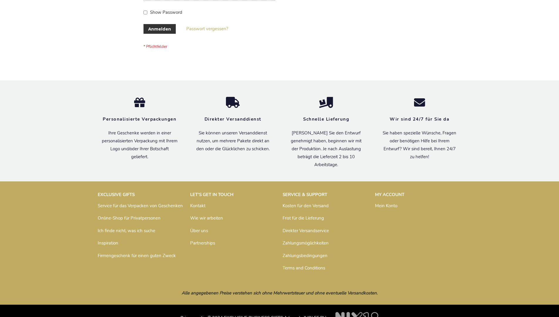
scroll to position [197, 0]
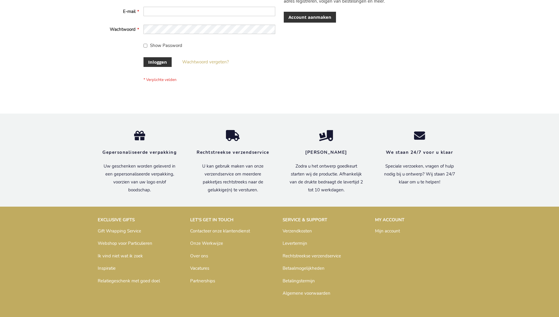
scroll to position [199, 0]
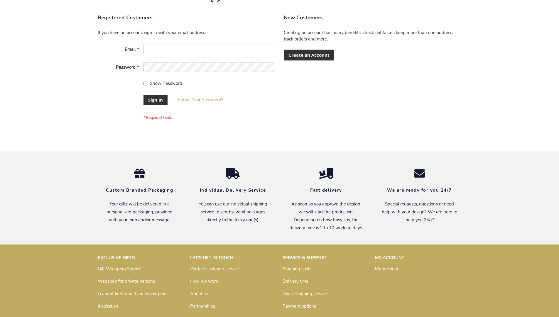
scroll to position [189, 0]
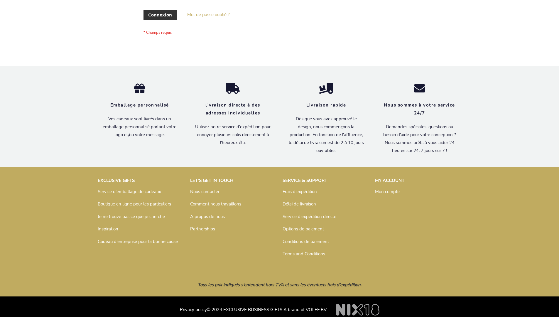
scroll to position [203, 0]
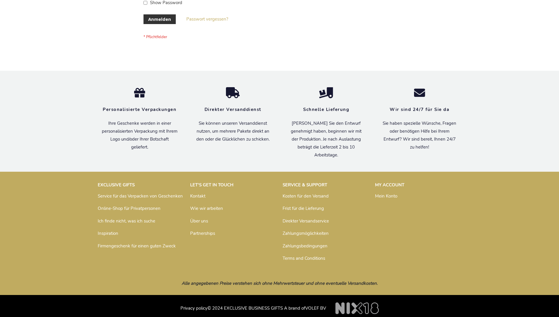
scroll to position [197, 0]
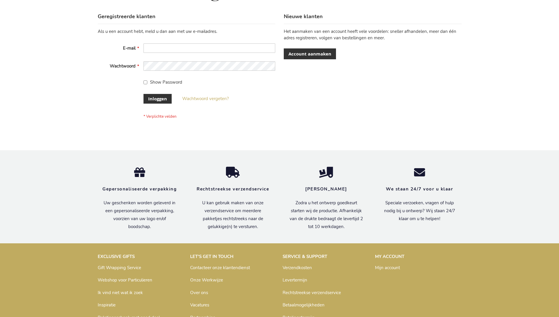
scroll to position [199, 0]
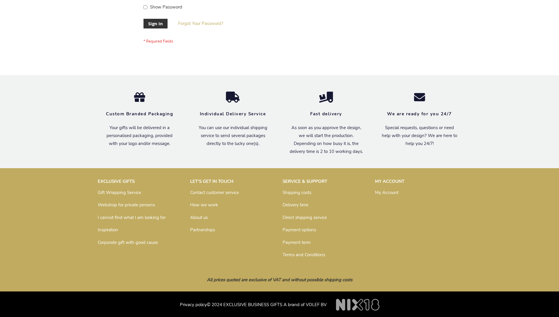
scroll to position [189, 0]
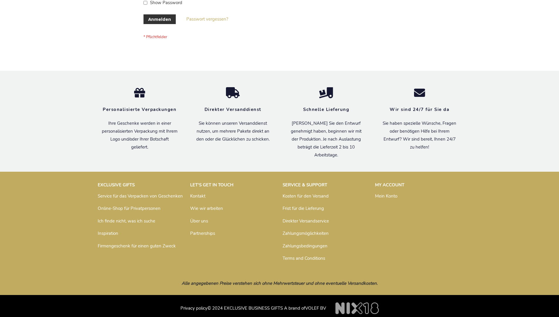
scroll to position [197, 0]
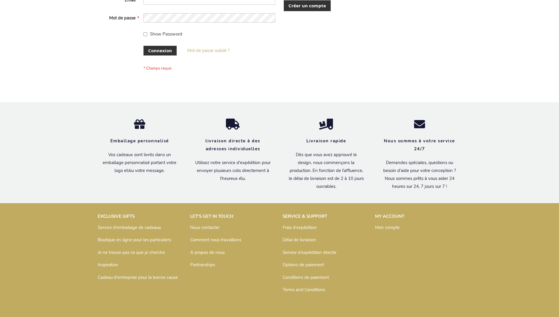
scroll to position [203, 0]
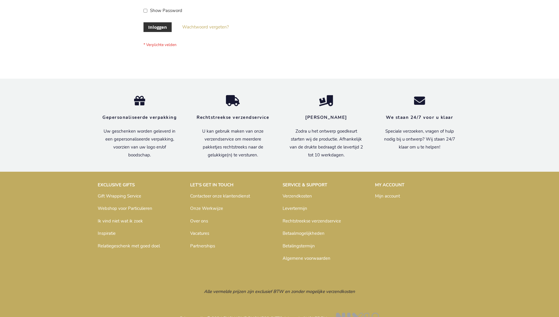
scroll to position [199, 0]
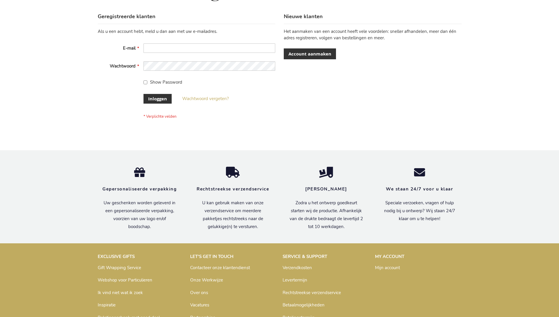
scroll to position [199, 0]
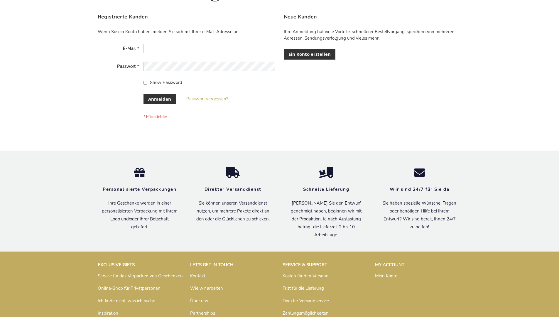
scroll to position [197, 0]
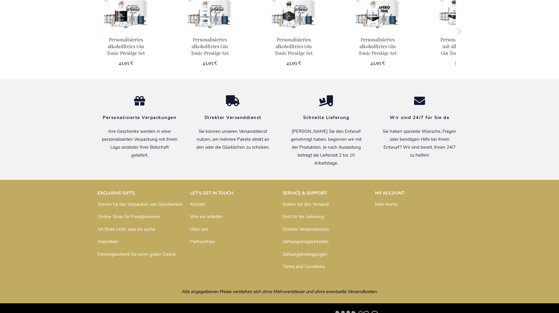
scroll to position [599, 0]
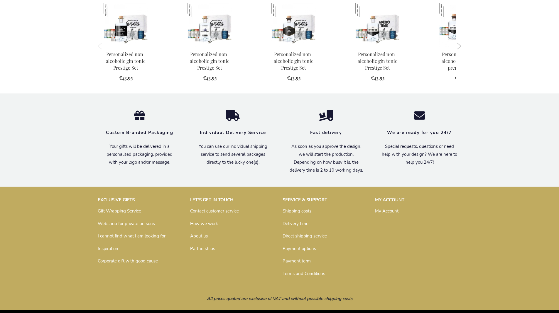
scroll to position [585, 0]
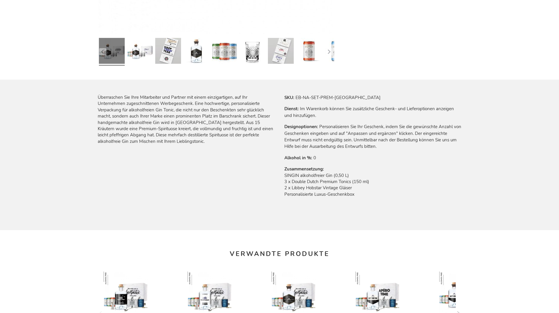
scroll to position [599, 0]
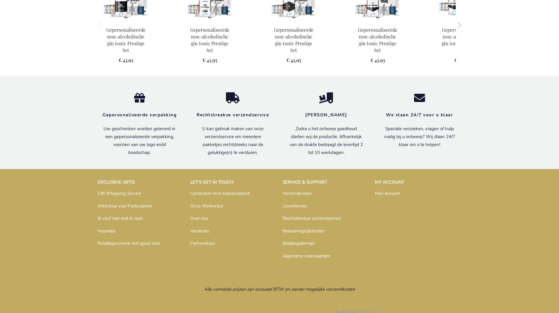
scroll to position [602, 0]
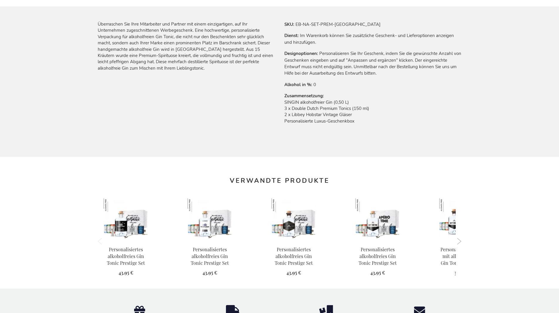
scroll to position [599, 0]
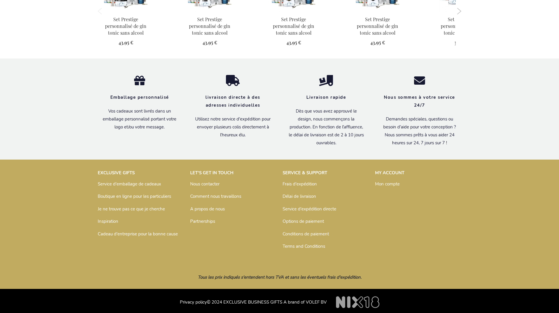
scroll to position [605, 0]
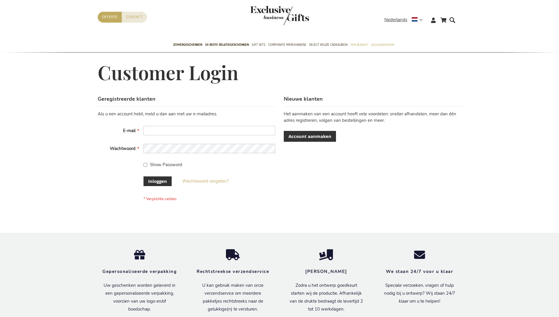
scroll to position [199, 0]
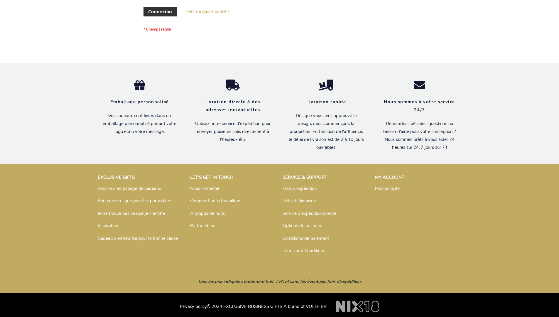
scroll to position [203, 0]
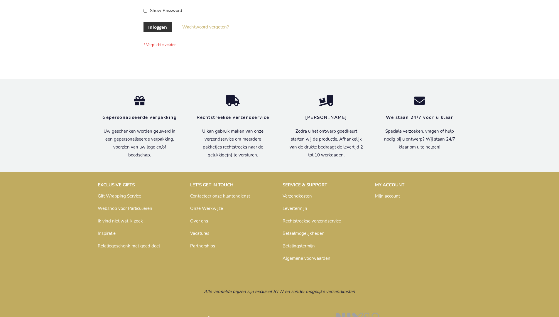
scroll to position [199, 0]
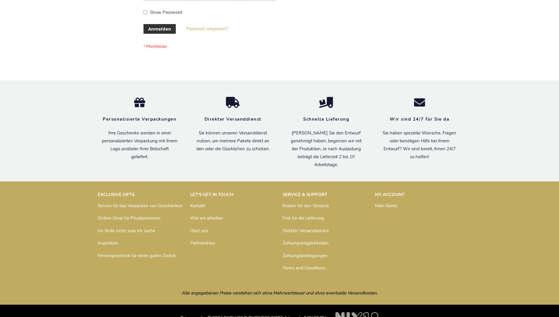
scroll to position [197, 0]
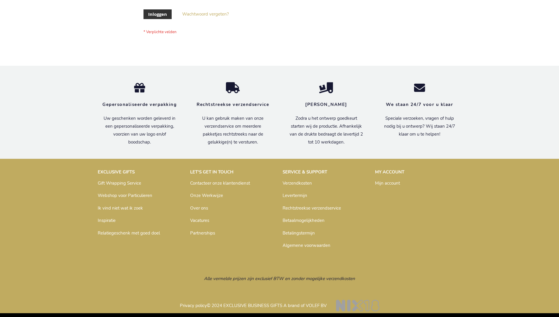
scroll to position [199, 0]
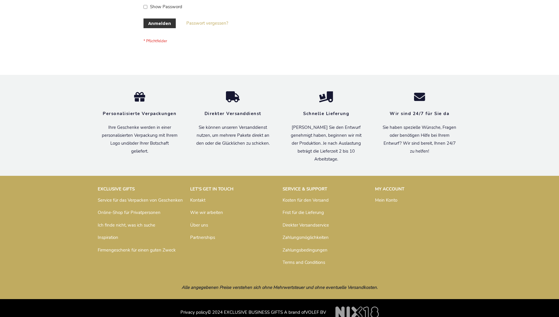
scroll to position [197, 0]
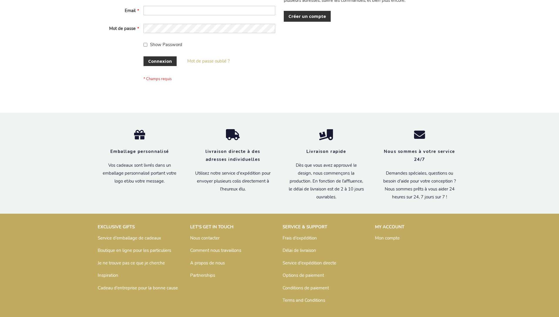
scroll to position [203, 0]
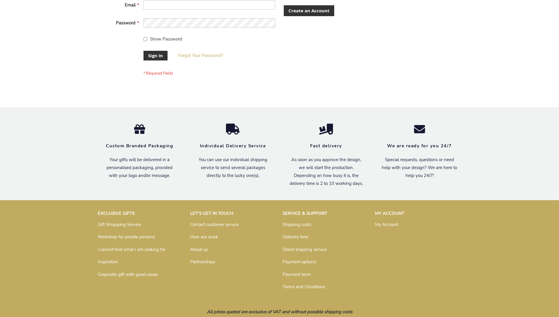
scroll to position [189, 0]
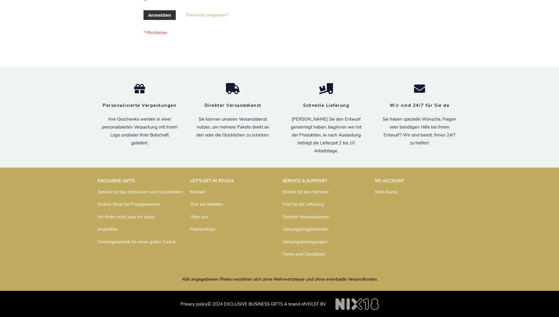
scroll to position [197, 0]
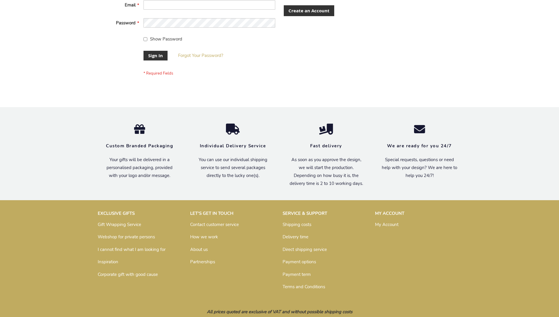
scroll to position [189, 0]
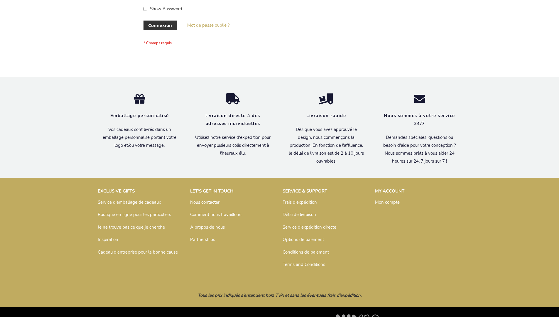
scroll to position [203, 0]
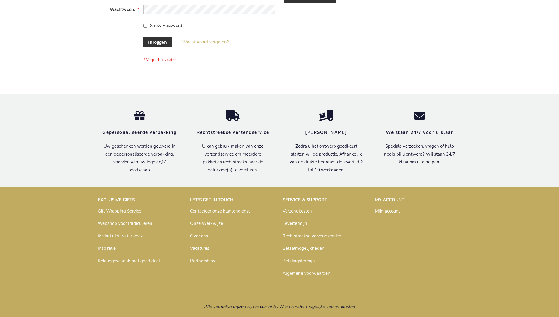
scroll to position [199, 0]
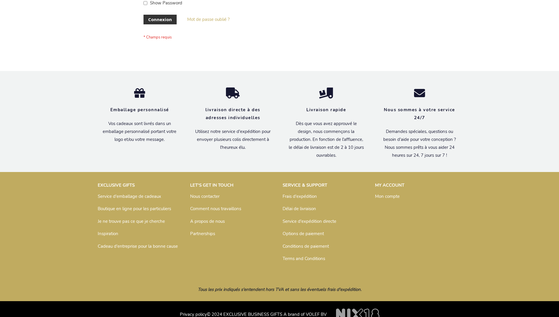
scroll to position [203, 0]
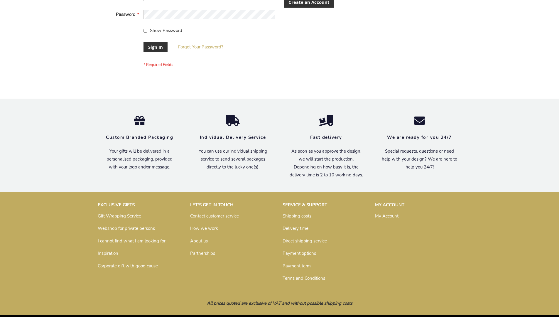
scroll to position [189, 0]
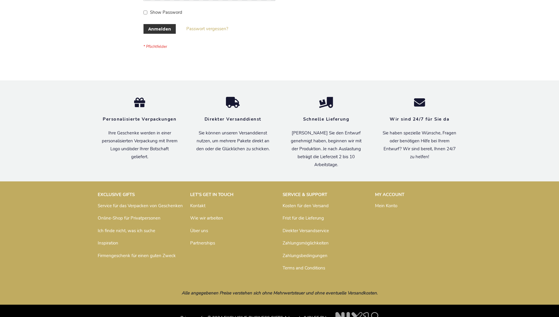
scroll to position [197, 0]
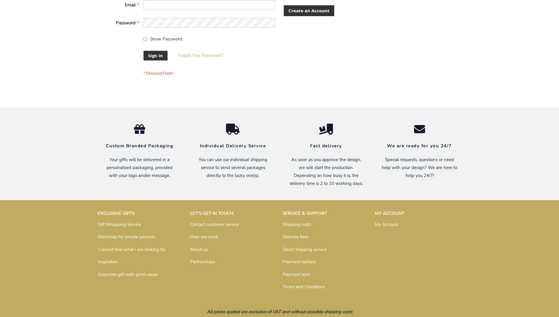
scroll to position [189, 0]
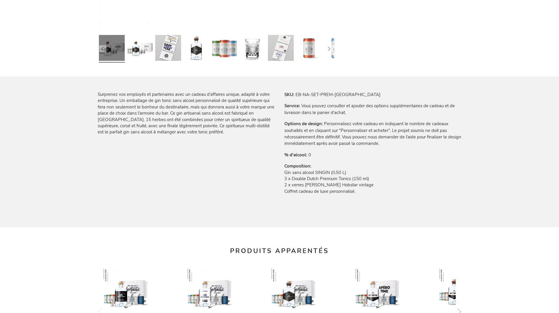
scroll to position [605, 0]
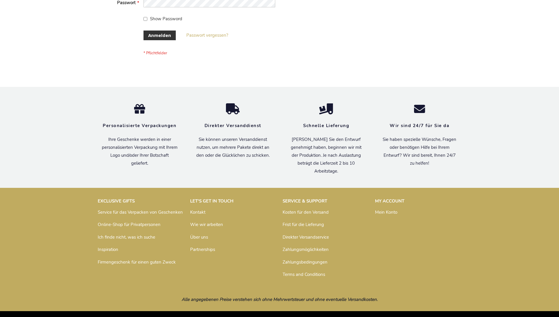
scroll to position [197, 0]
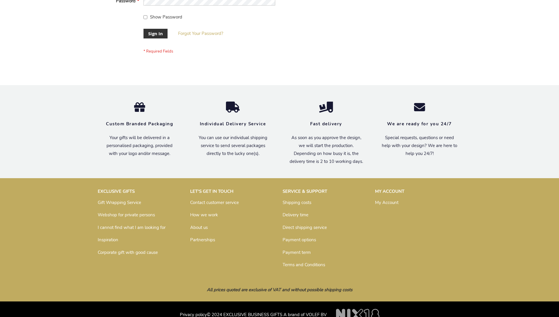
scroll to position [189, 0]
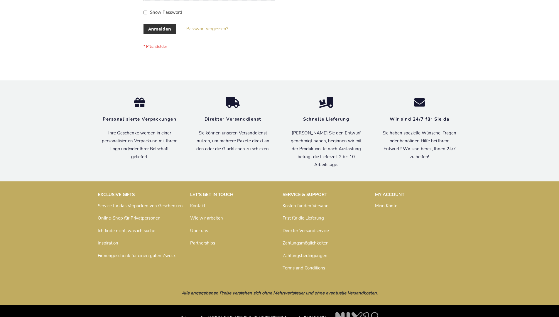
scroll to position [197, 0]
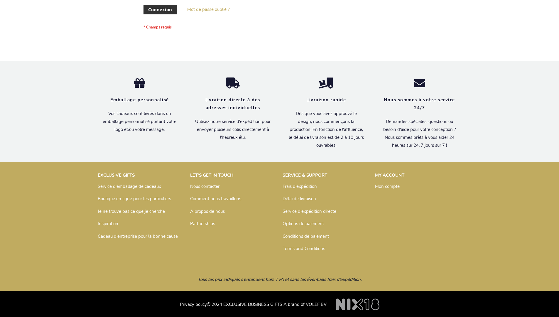
scroll to position [203, 0]
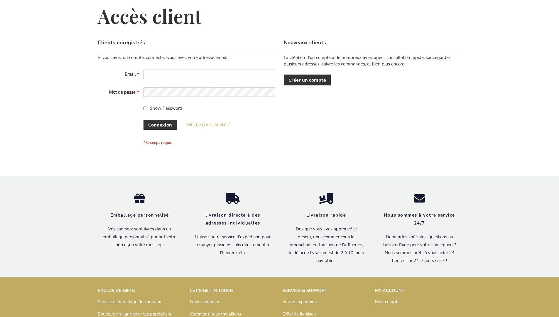
scroll to position [203, 0]
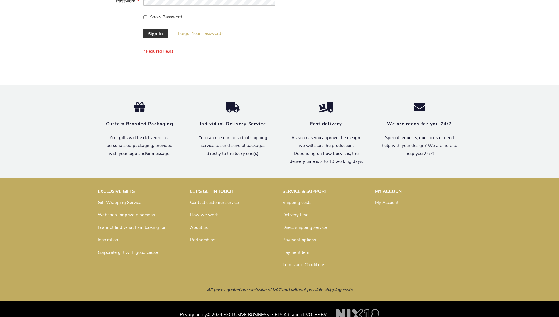
scroll to position [189, 0]
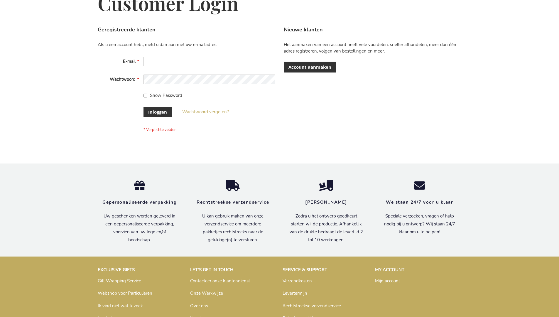
scroll to position [199, 0]
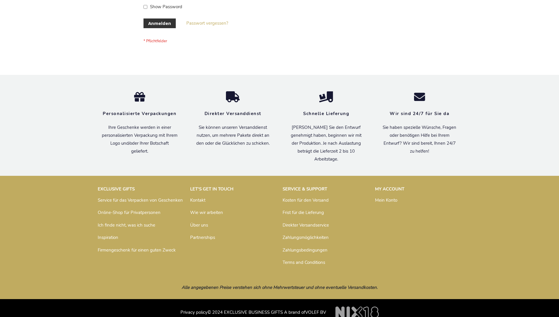
scroll to position [197, 0]
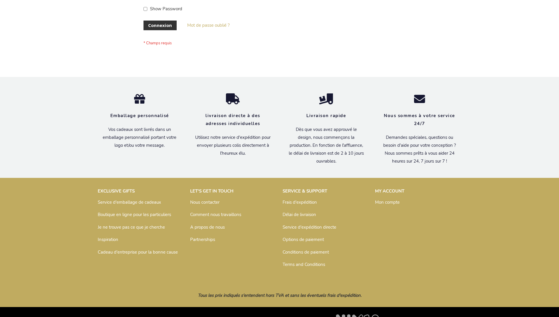
scroll to position [203, 0]
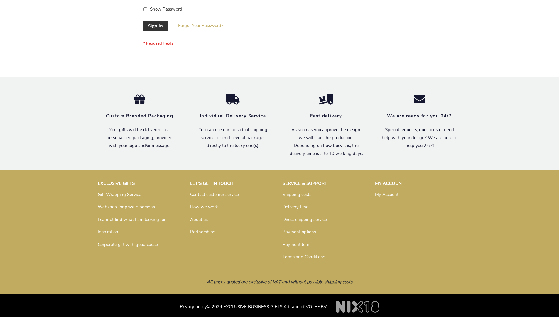
scroll to position [189, 0]
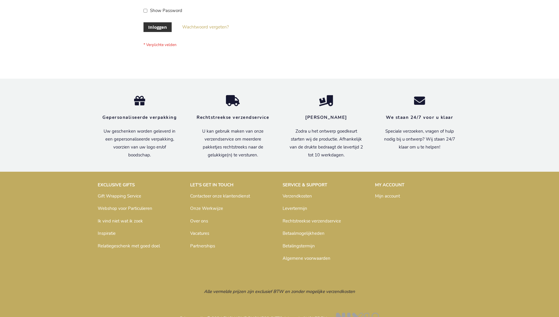
scroll to position [199, 0]
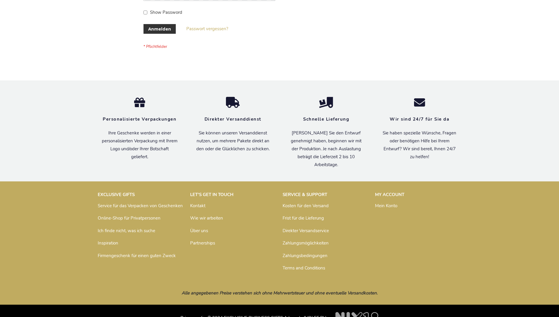
scroll to position [197, 0]
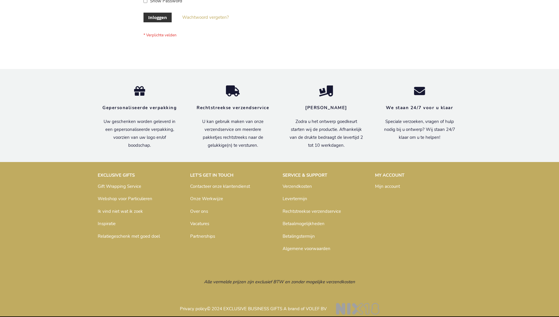
scroll to position [199, 0]
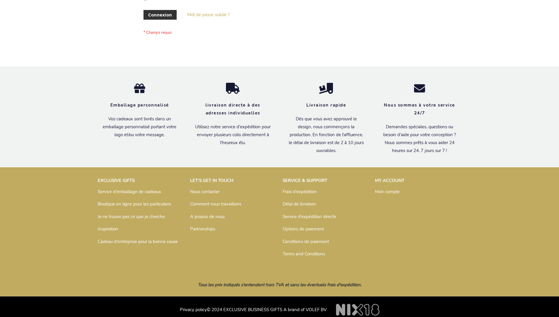
scroll to position [203, 0]
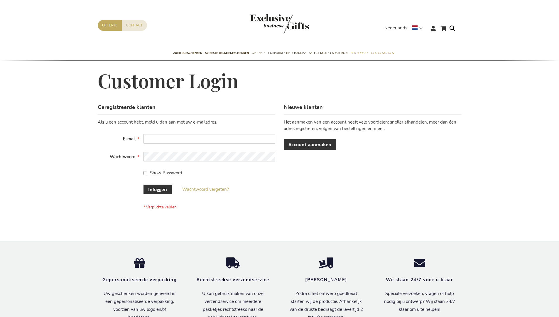
scroll to position [195, 0]
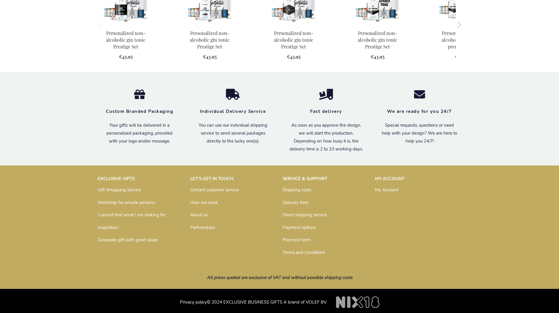
scroll to position [585, 0]
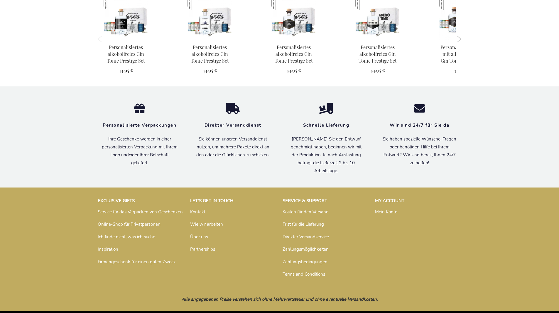
scroll to position [599, 0]
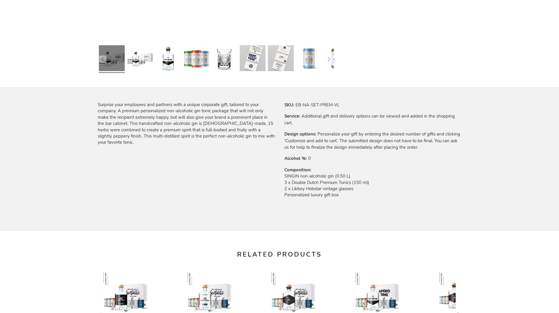
scroll to position [585, 0]
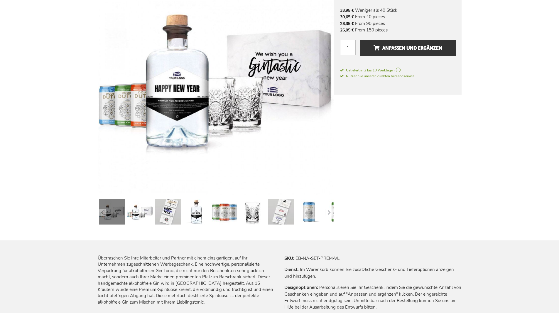
scroll to position [599, 0]
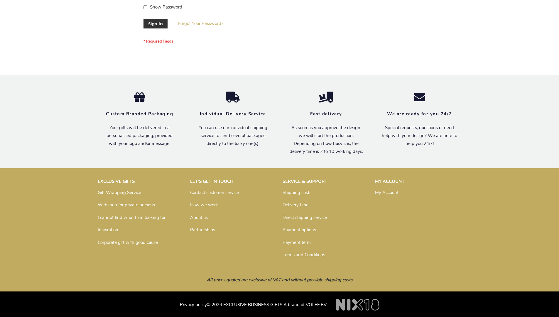
scroll to position [189, 0]
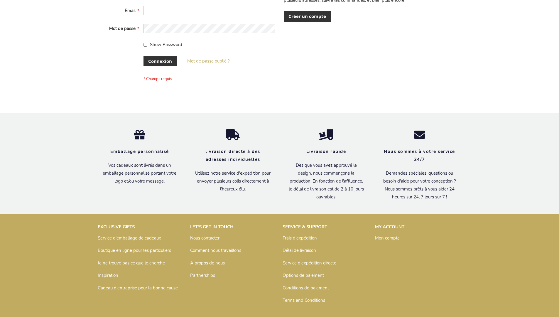
scroll to position [203, 0]
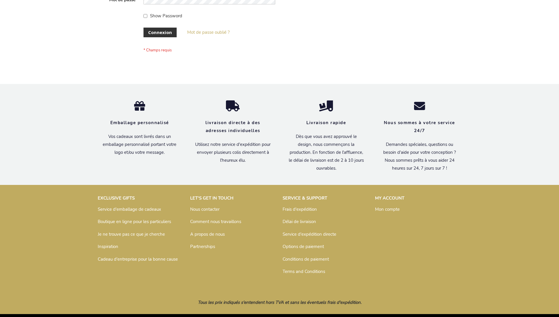
scroll to position [203, 0]
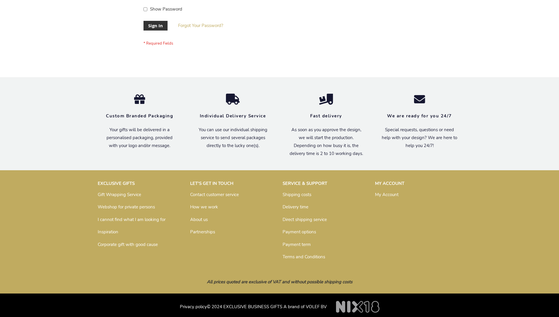
scroll to position [189, 0]
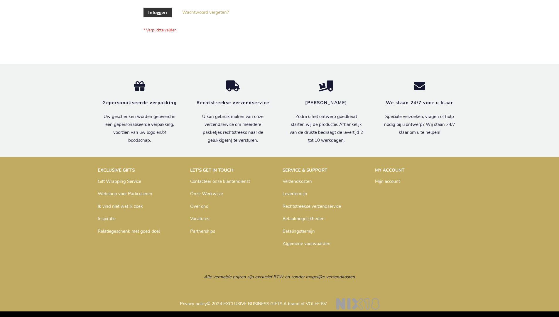
scroll to position [199, 0]
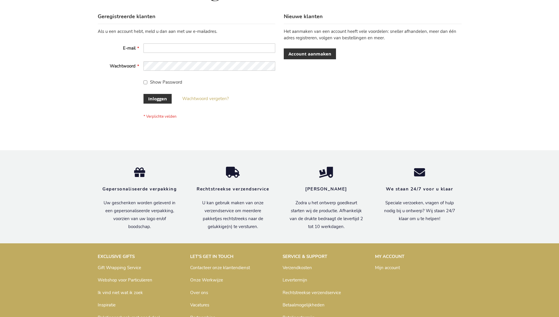
scroll to position [199, 0]
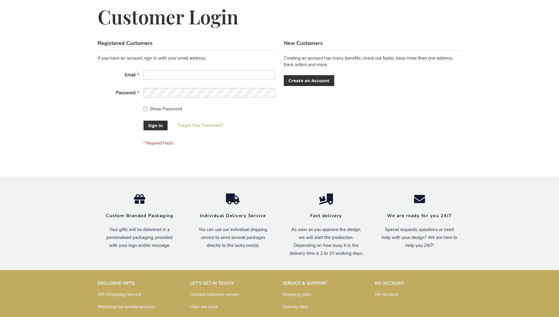
scroll to position [189, 0]
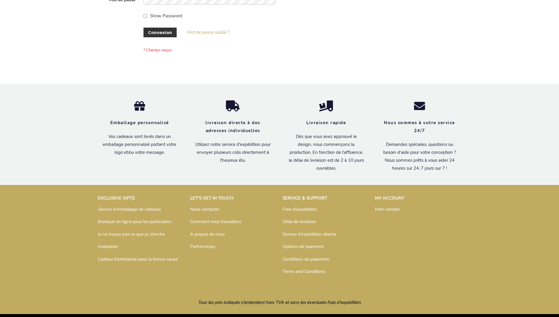
scroll to position [203, 0]
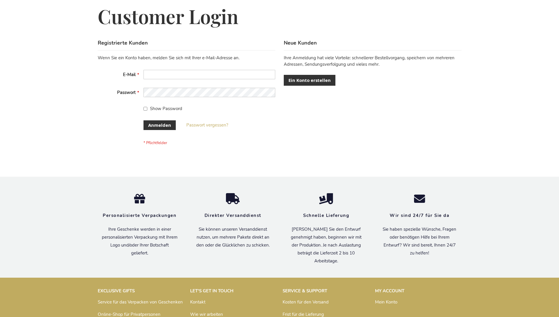
scroll to position [197, 0]
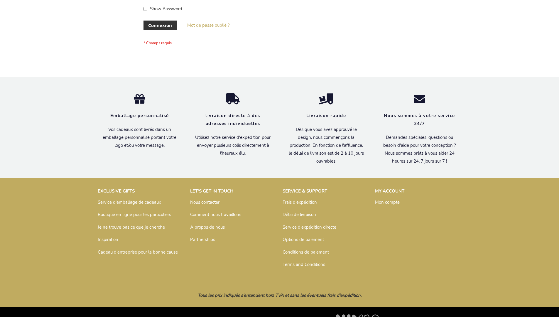
scroll to position [203, 0]
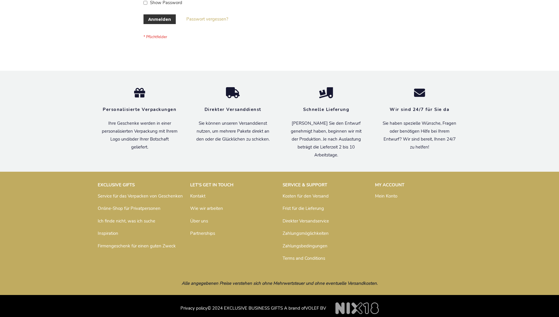
scroll to position [197, 0]
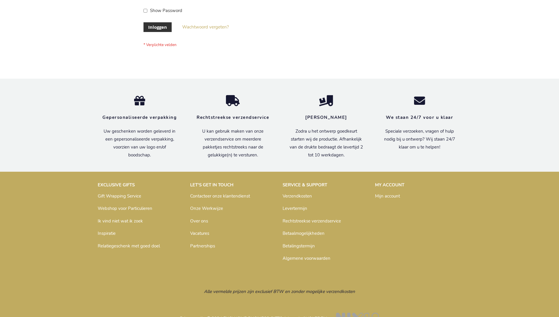
scroll to position [199, 0]
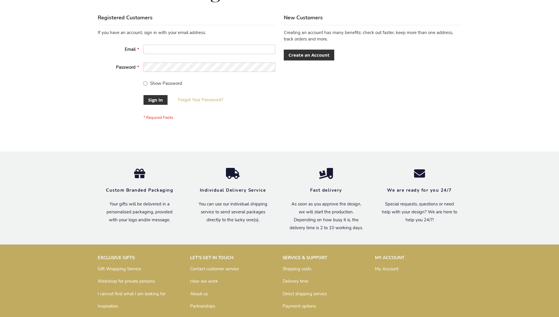
scroll to position [189, 0]
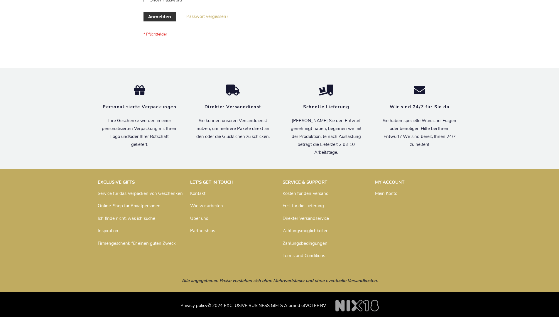
scroll to position [197, 0]
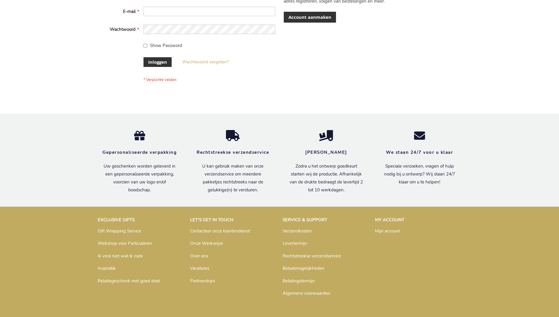
scroll to position [199, 0]
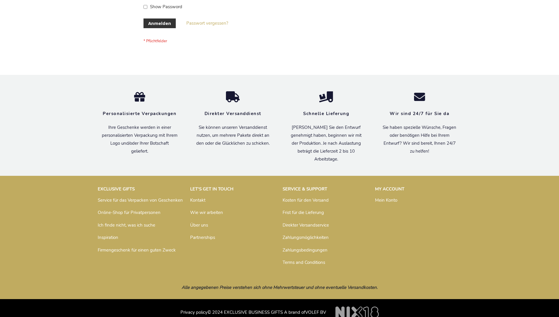
scroll to position [197, 0]
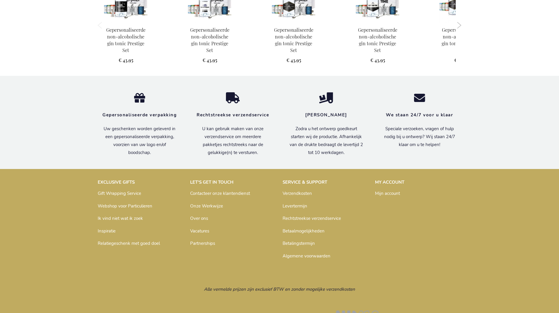
scroll to position [602, 0]
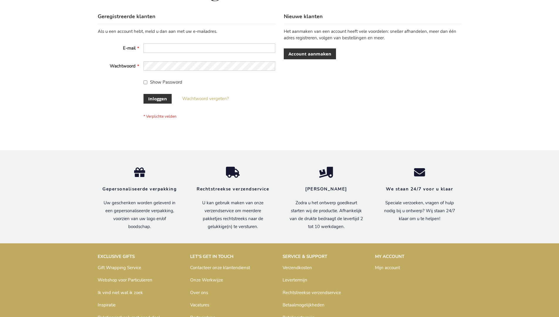
scroll to position [199, 0]
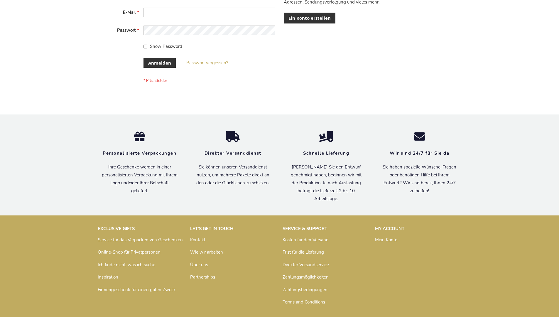
scroll to position [197, 0]
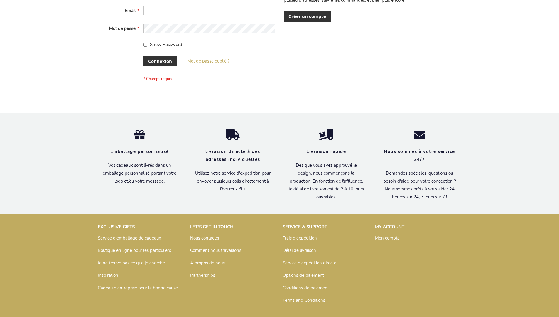
scroll to position [203, 0]
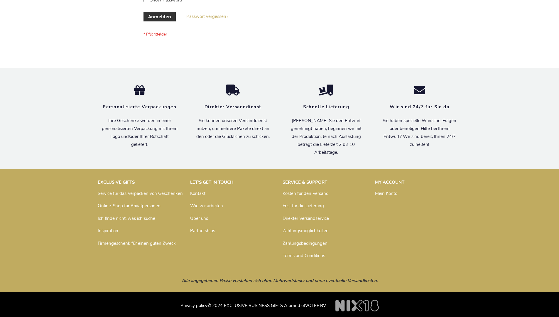
scroll to position [197, 0]
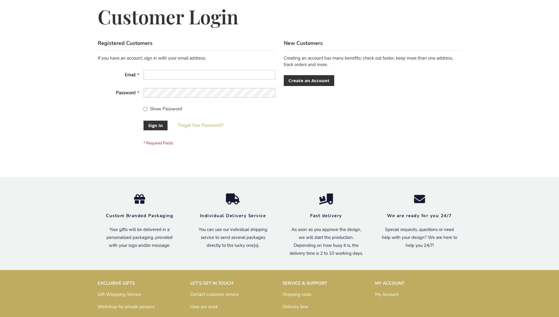
scroll to position [189, 0]
